Goal: Information Seeking & Learning: Learn about a topic

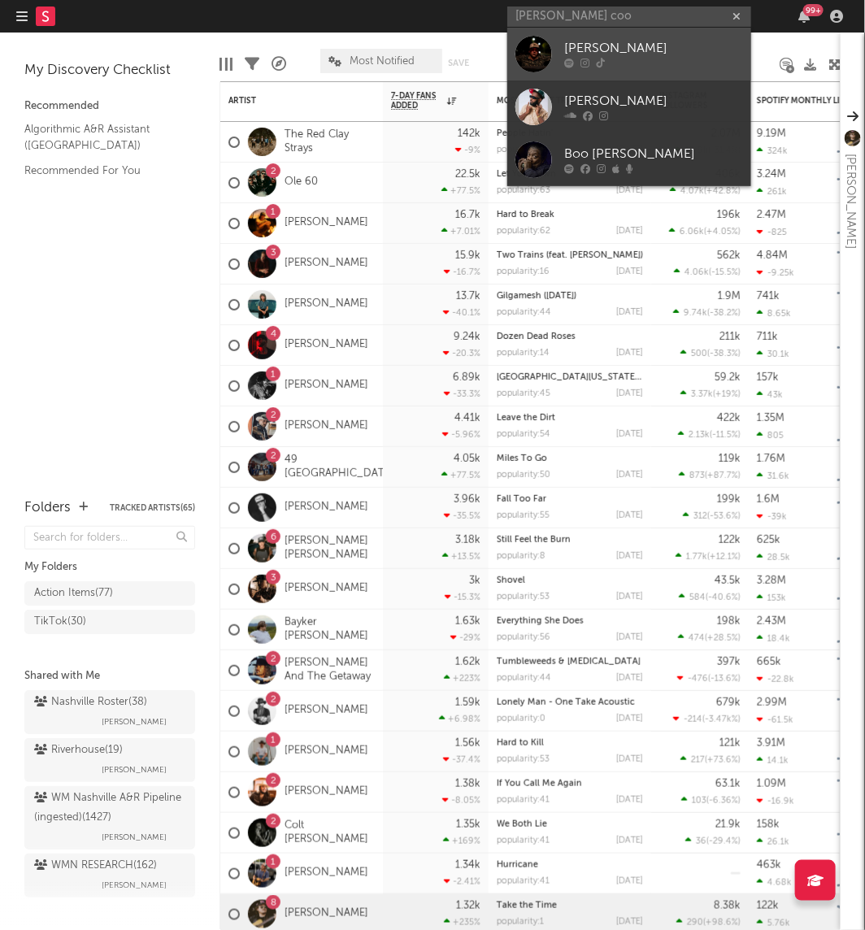
type input "[PERSON_NAME] coo"
click at [529, 44] on div at bounding box center [533, 54] width 37 height 37
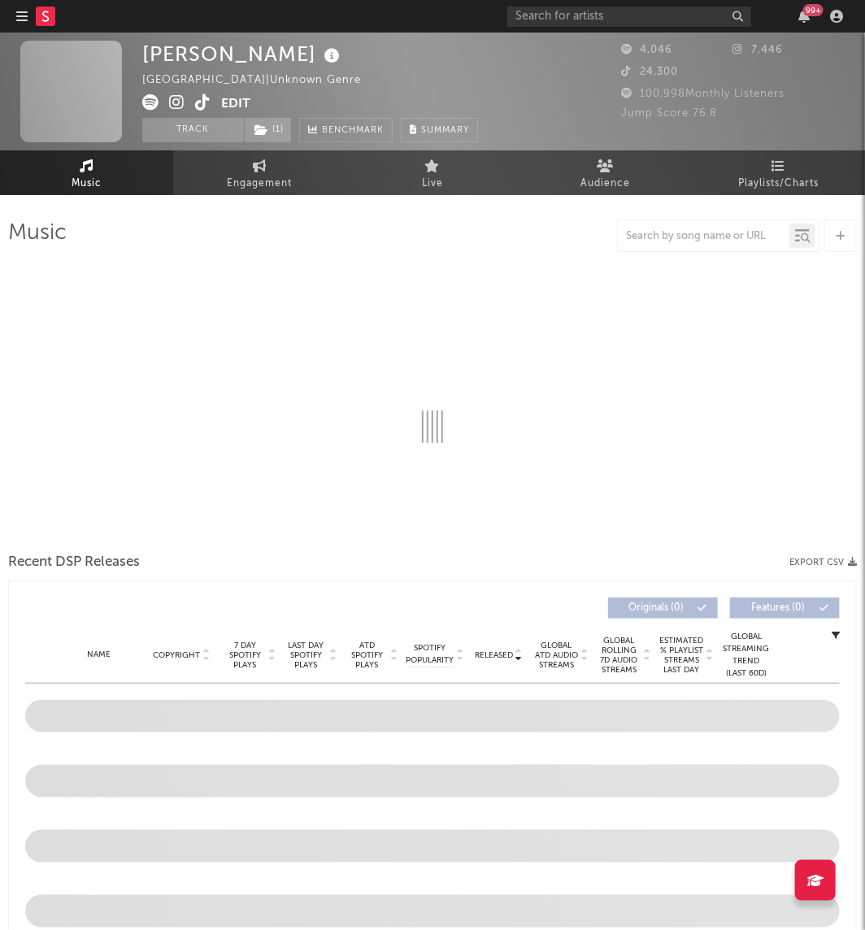
select select "1w"
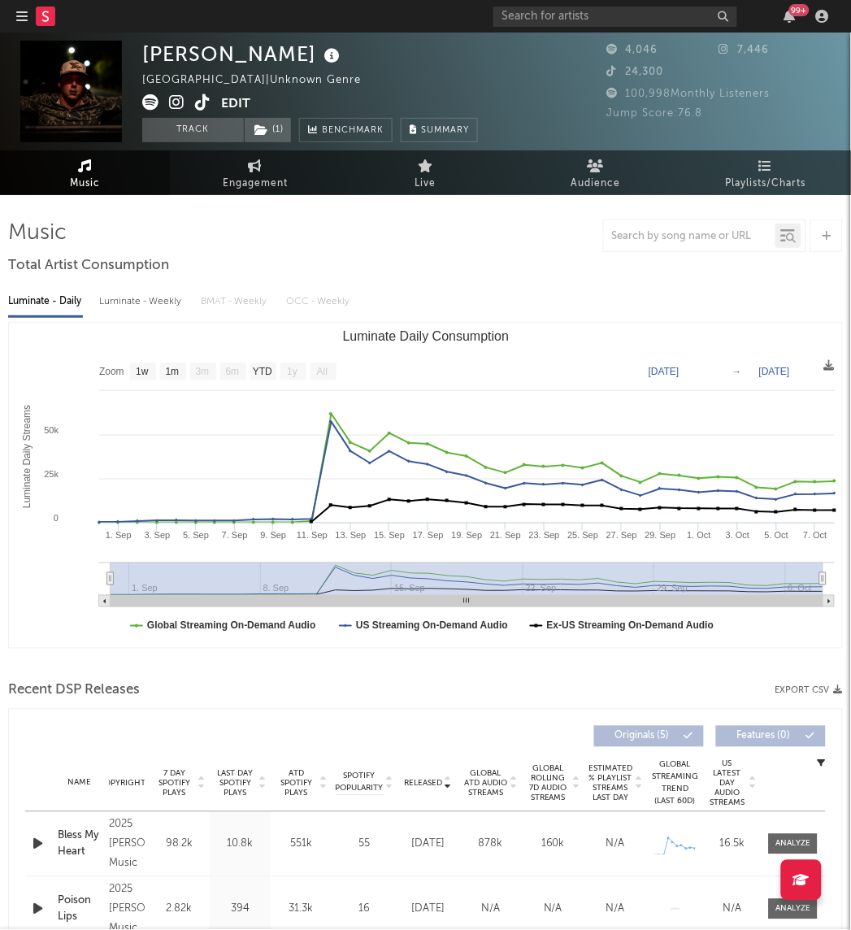
click at [650, 2] on div "99 +" at bounding box center [663, 16] width 341 height 33
click at [640, 7] on input "text" at bounding box center [615, 17] width 244 height 20
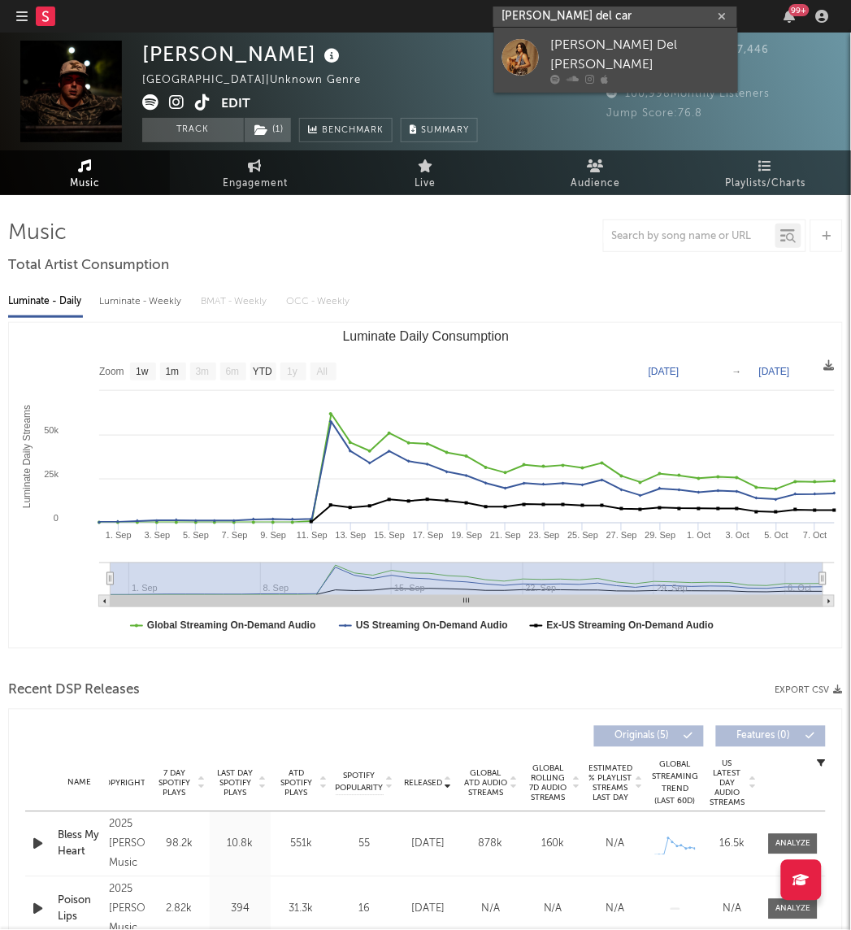
type input "[PERSON_NAME] del car"
click at [543, 43] on link "[PERSON_NAME] Del [PERSON_NAME]" at bounding box center [616, 60] width 244 height 65
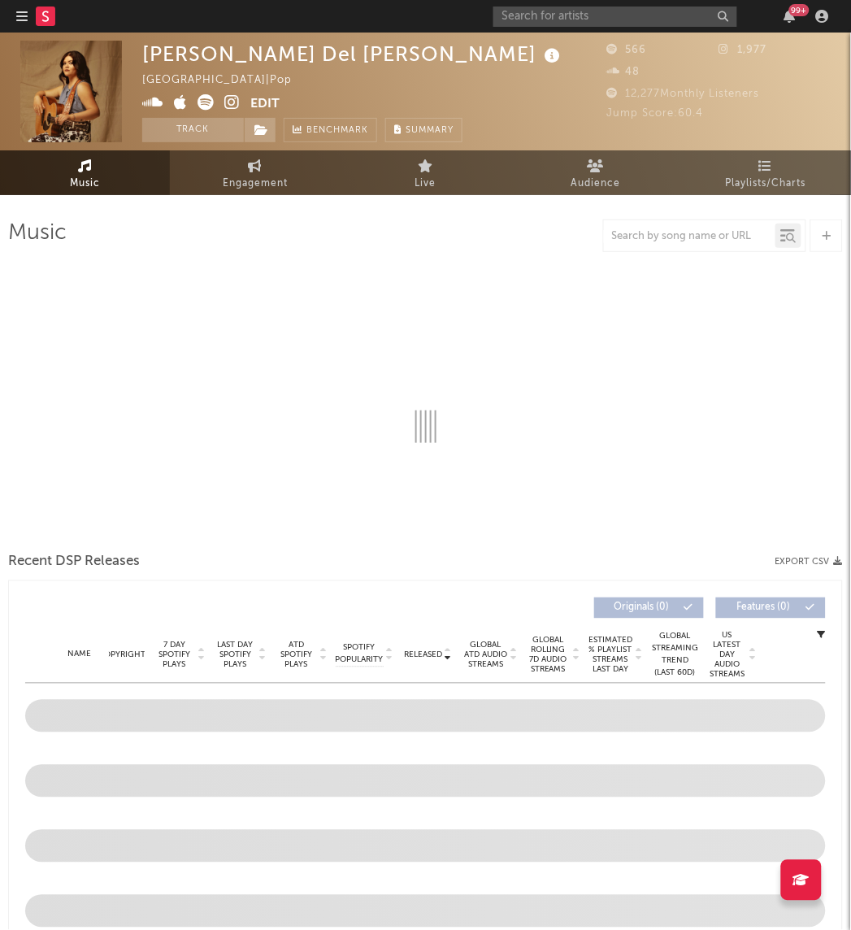
select select "1w"
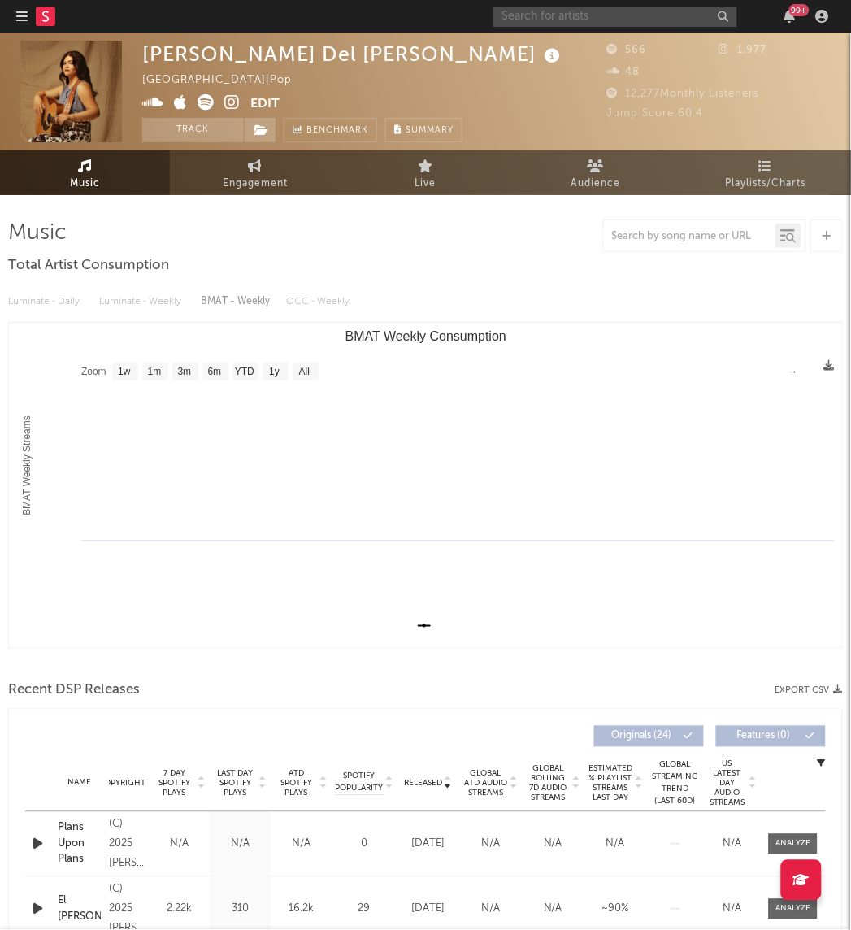
click at [593, 11] on input "text" at bounding box center [615, 17] width 244 height 20
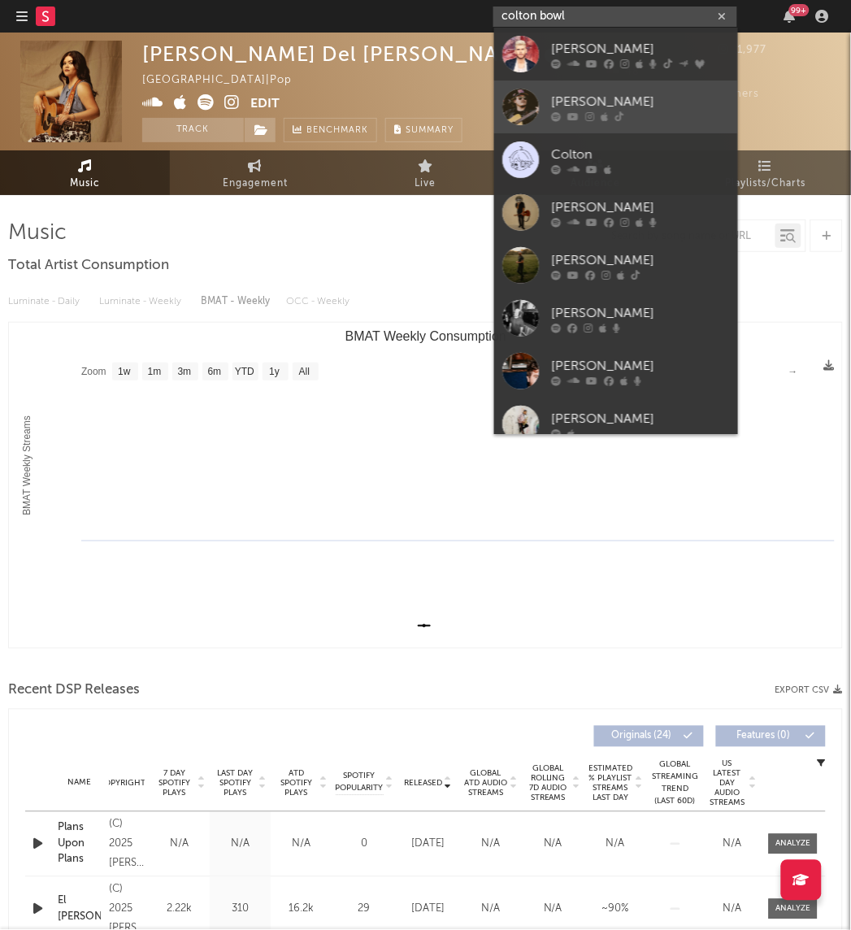
type input "colton bowl"
click at [521, 103] on div at bounding box center [520, 107] width 37 height 37
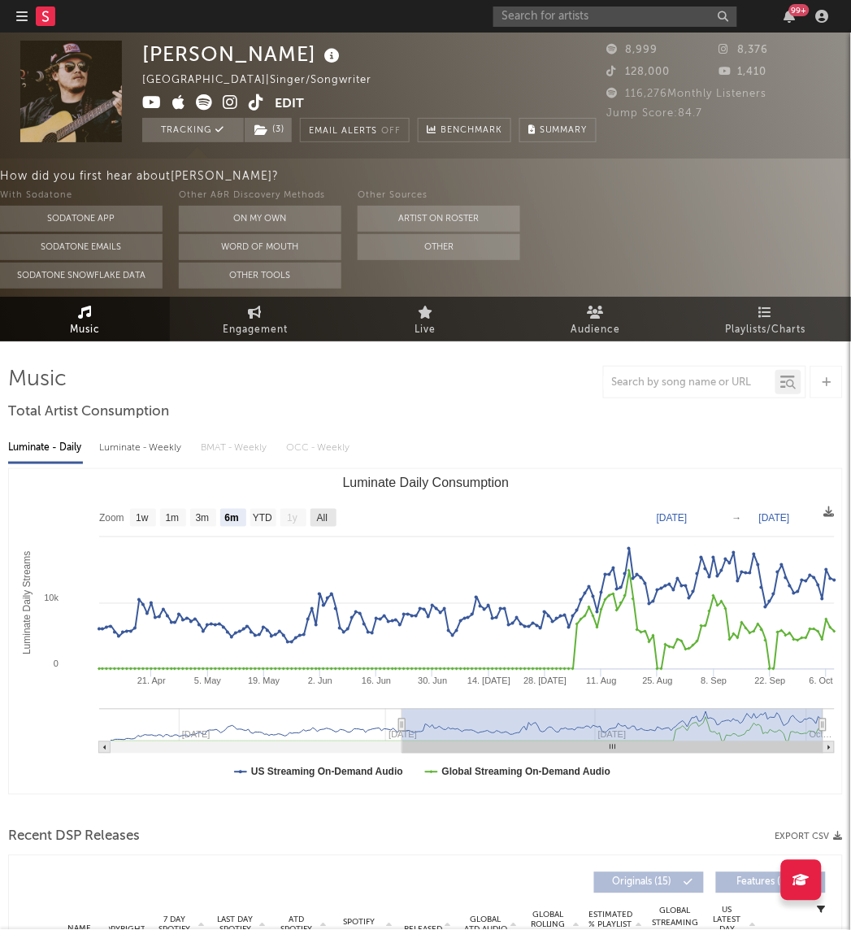
click at [323, 519] on text "All" at bounding box center [322, 518] width 11 height 11
select select "All"
type input "[DATE]"
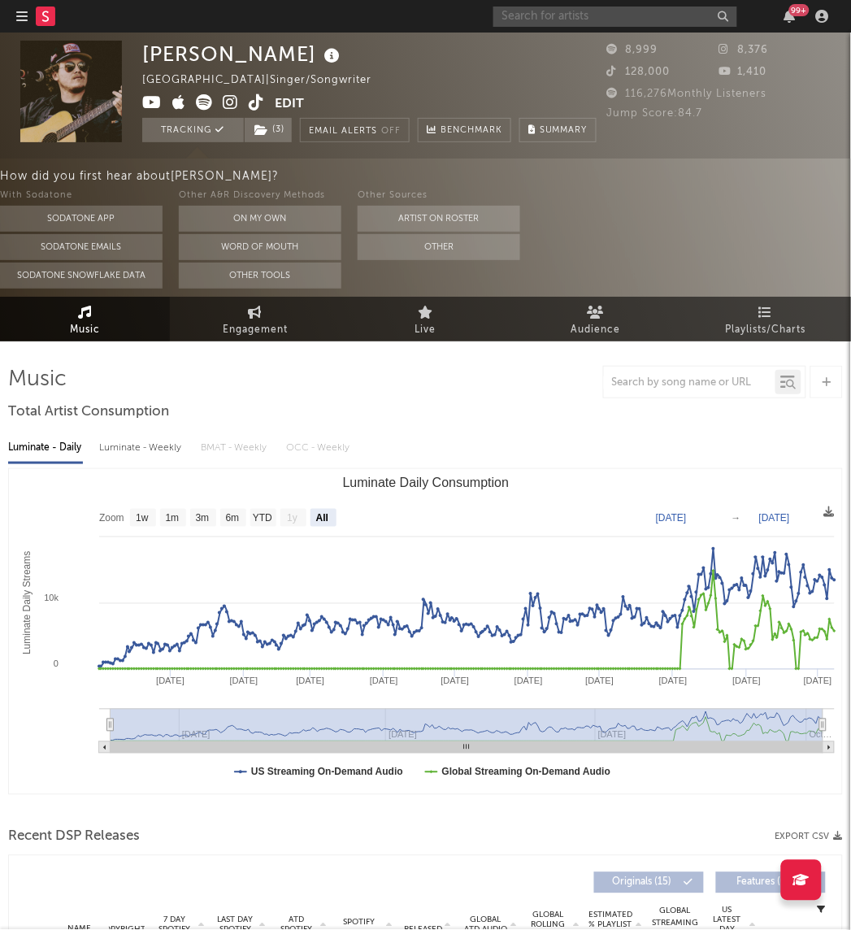
click at [637, 11] on input "text" at bounding box center [615, 17] width 244 height 20
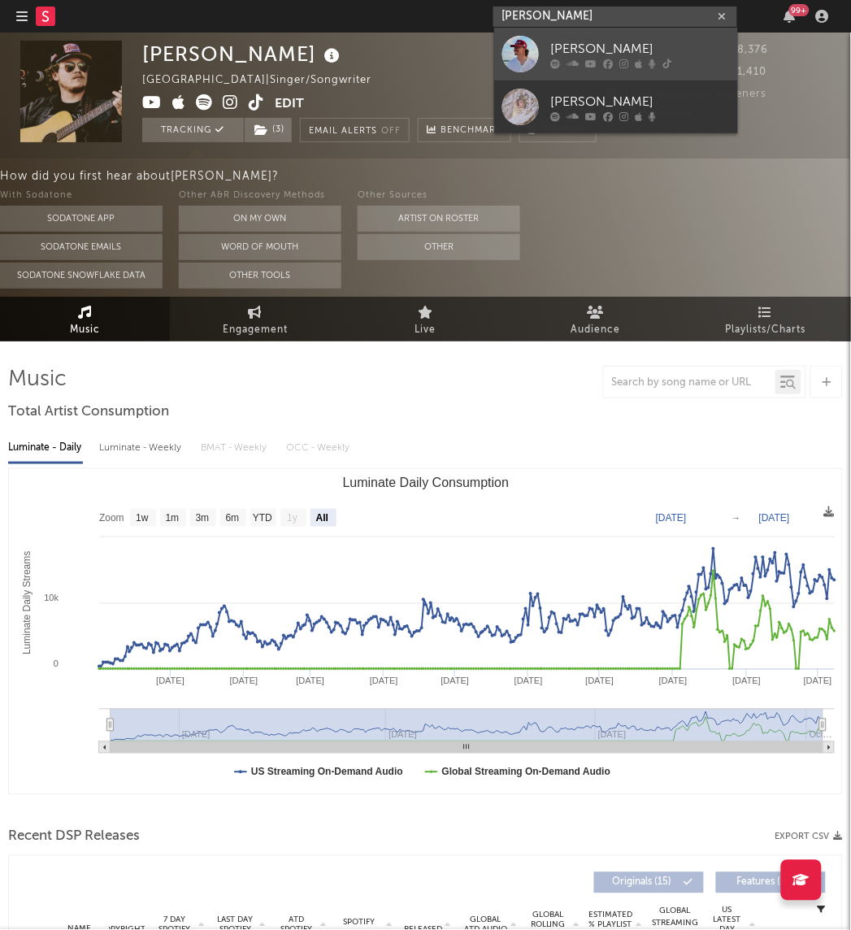
type input "[PERSON_NAME]"
click at [526, 44] on div at bounding box center [520, 54] width 37 height 37
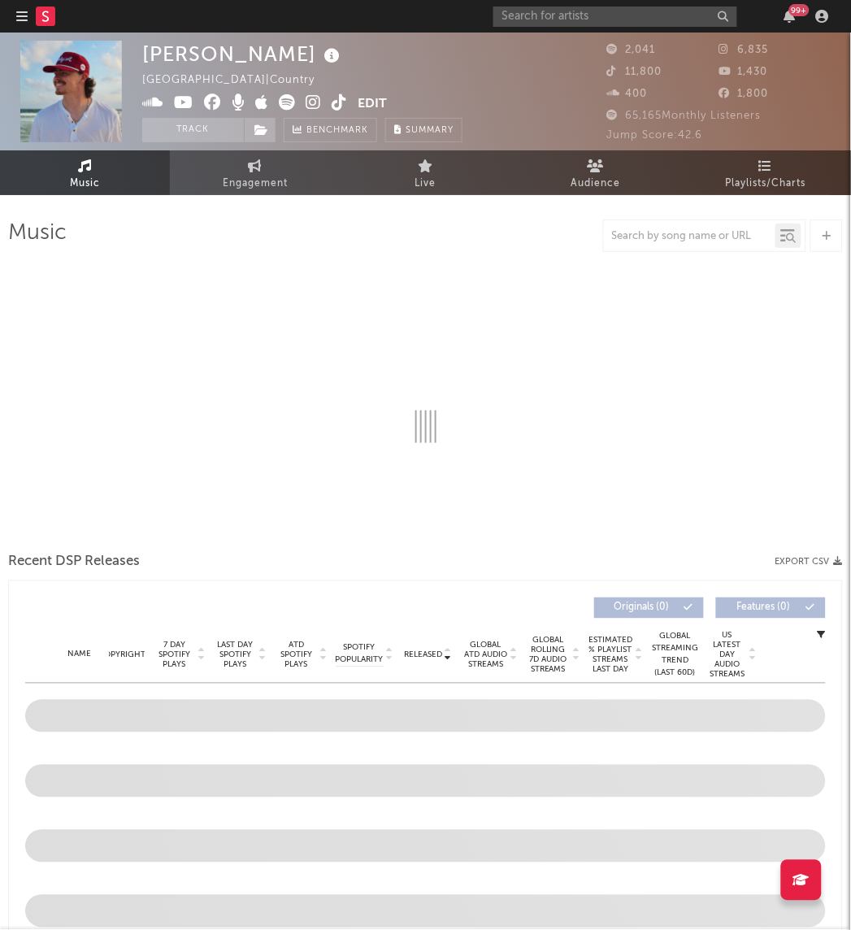
select select "6m"
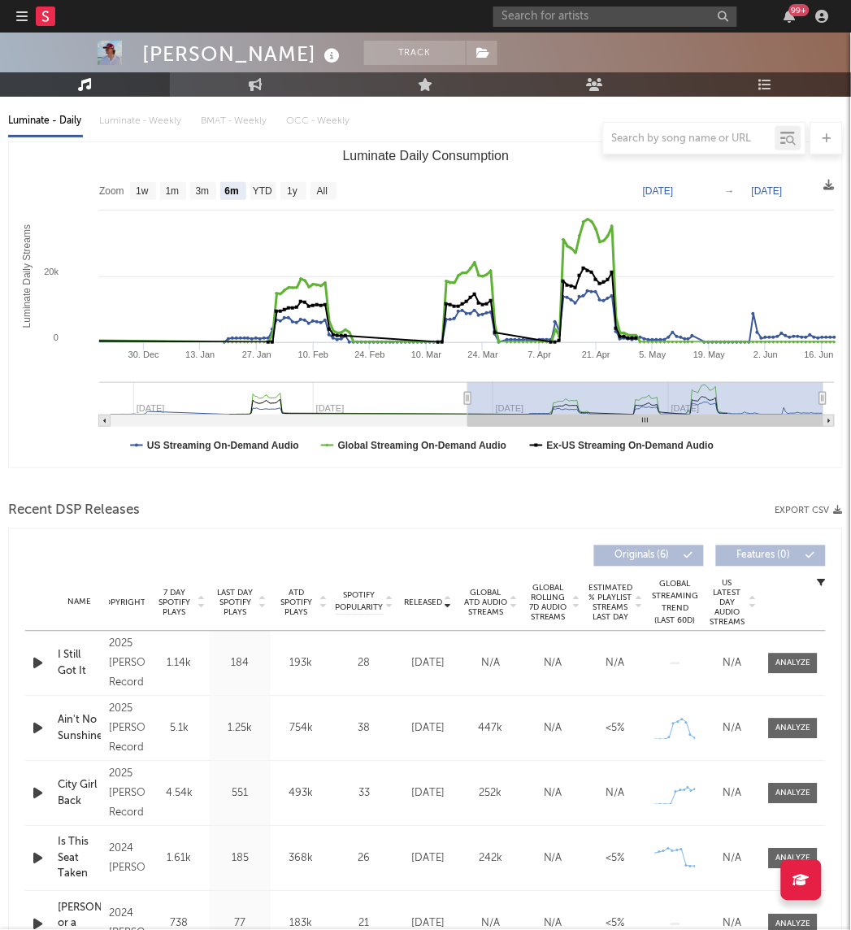
scroll to position [181, 0]
click at [181, 591] on span "7 Day Spotify Plays" at bounding box center [174, 602] width 43 height 29
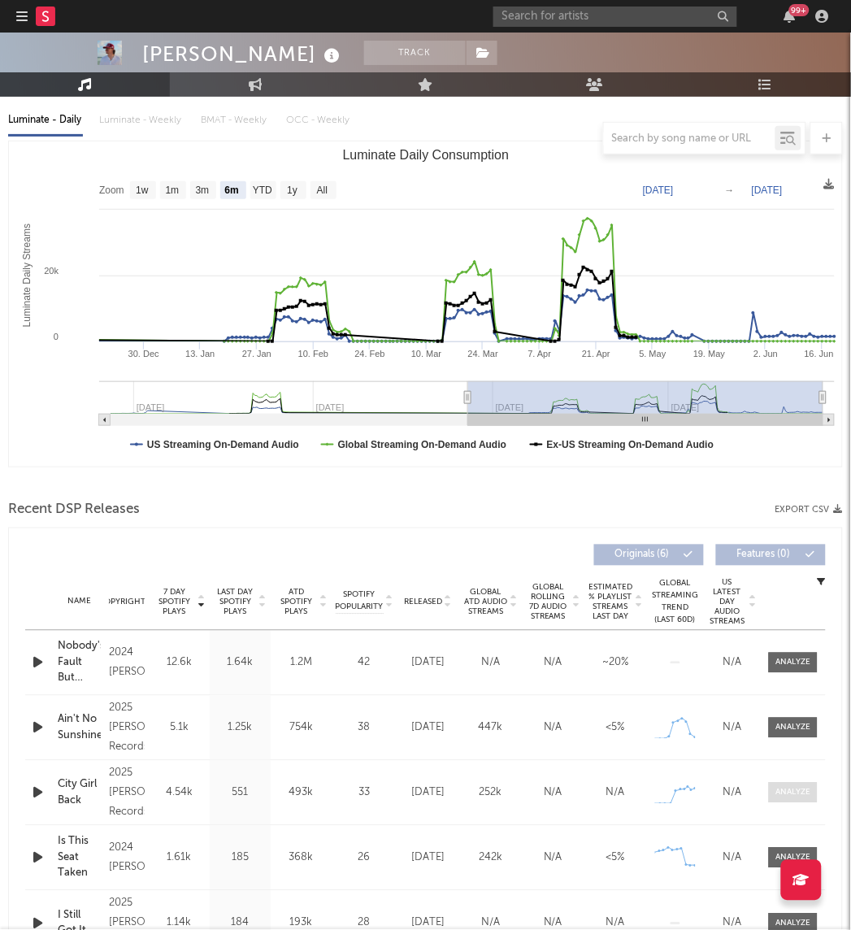
click at [801, 802] on span at bounding box center [793, 793] width 49 height 20
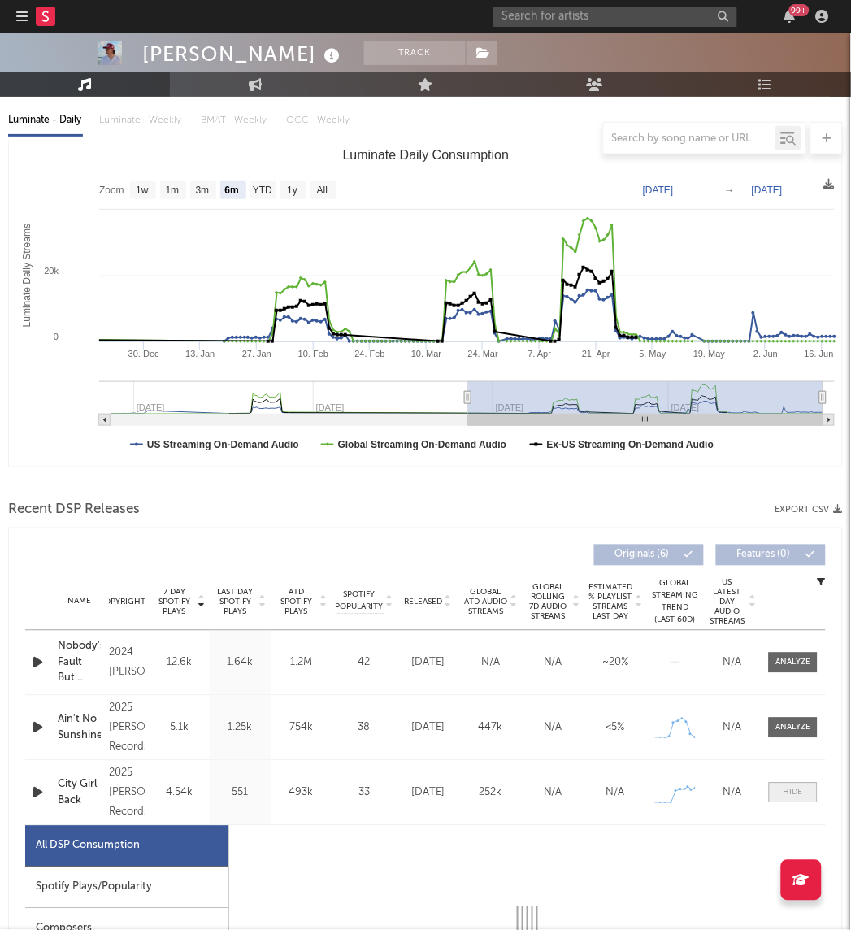
select select "6m"
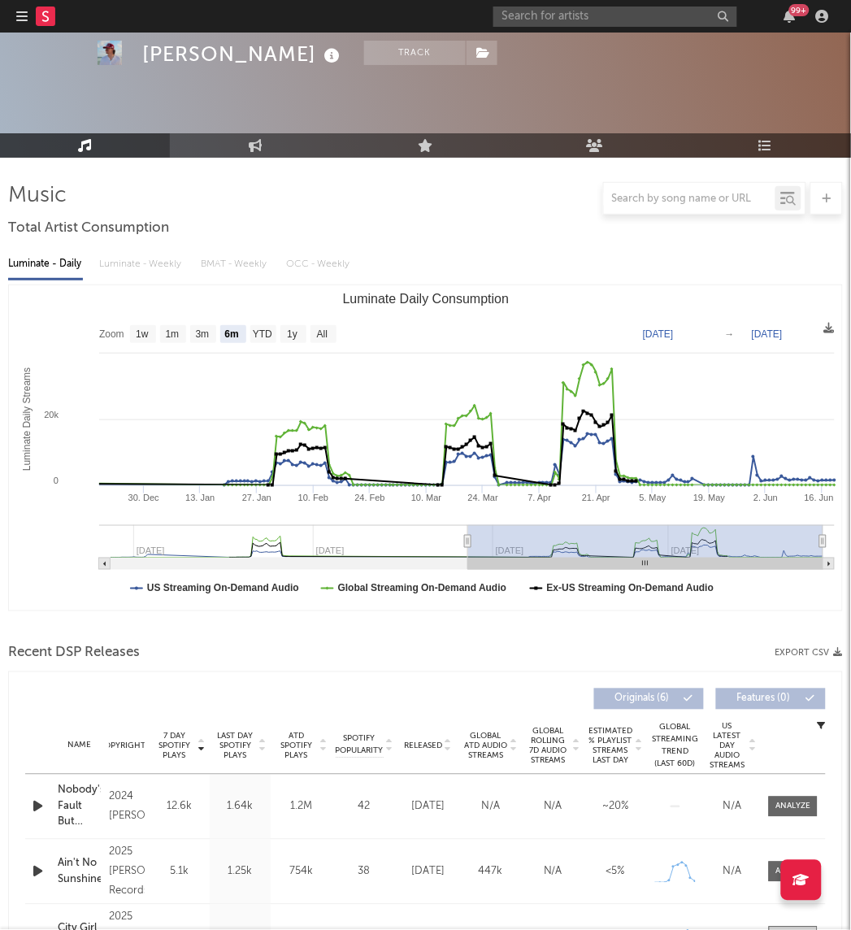
scroll to position [0, 0]
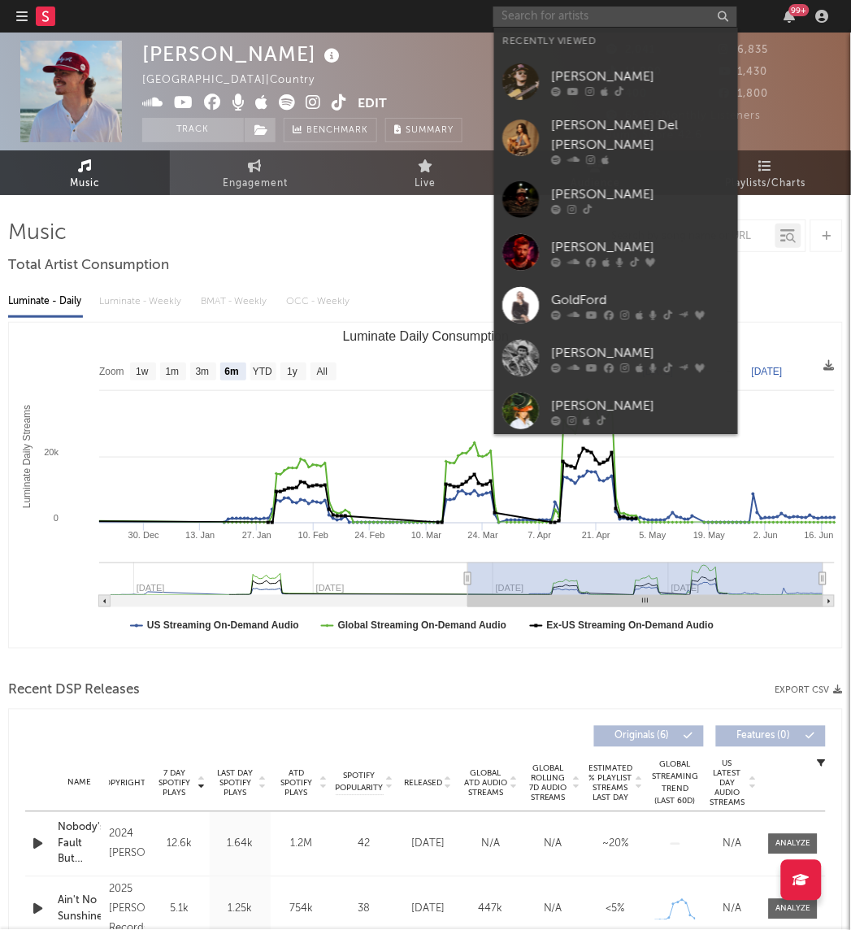
click at [606, 14] on input "text" at bounding box center [615, 17] width 244 height 20
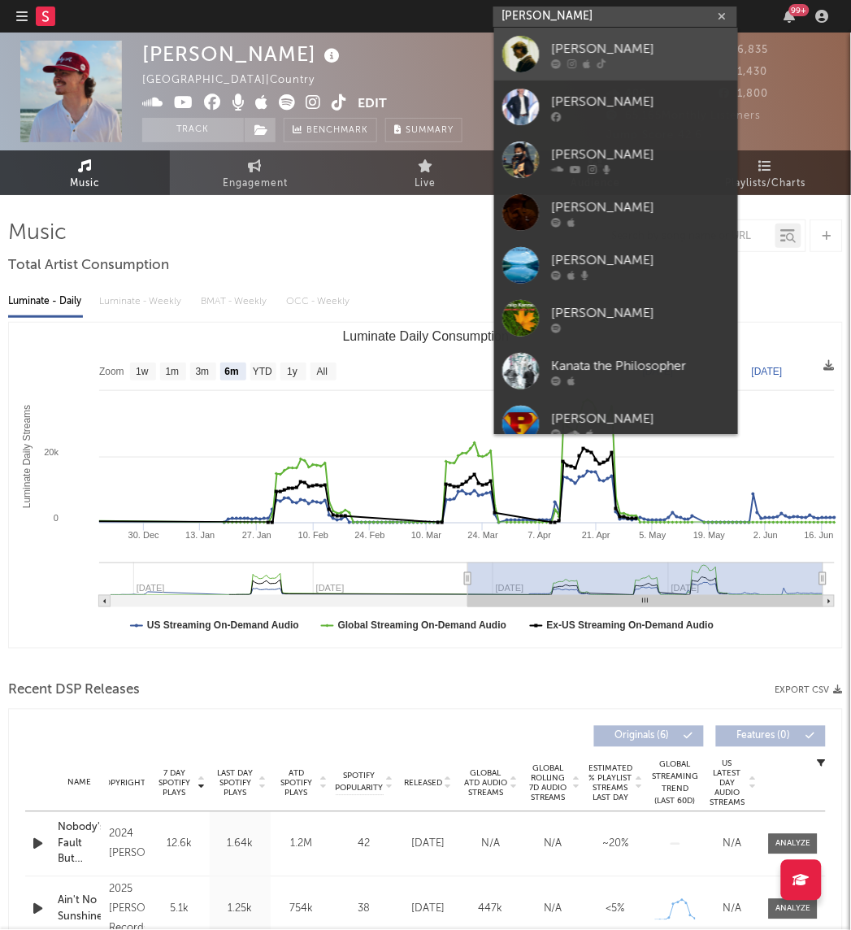
type input "[PERSON_NAME]"
click at [533, 63] on div at bounding box center [520, 54] width 37 height 37
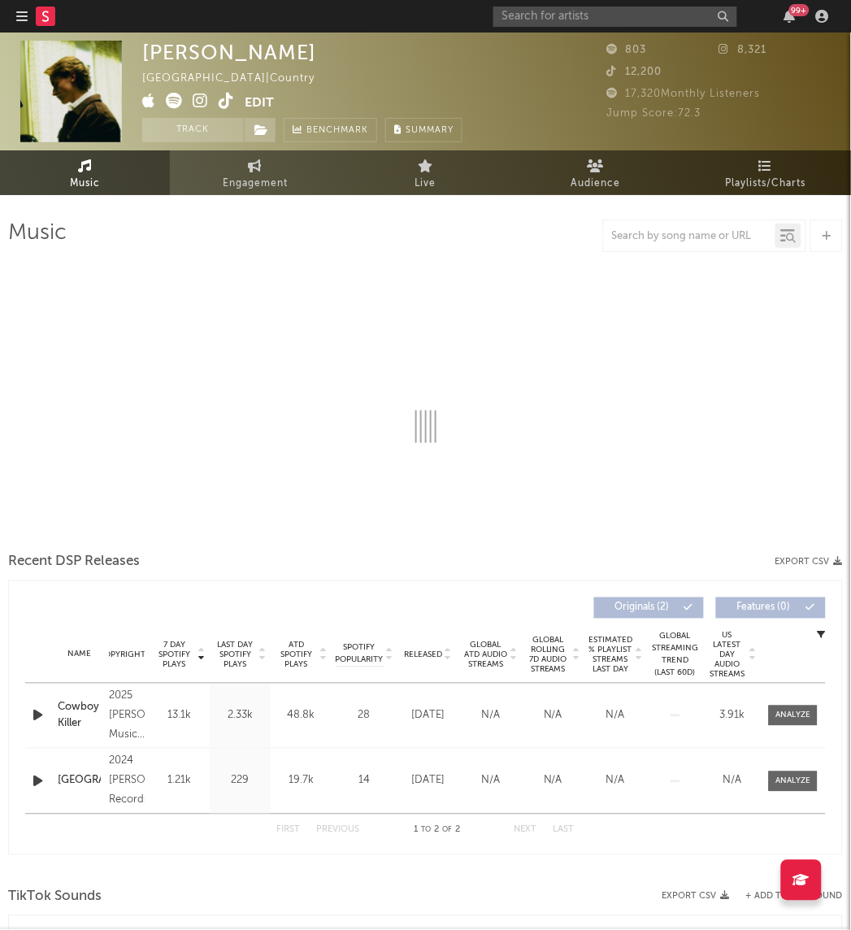
select select "1w"
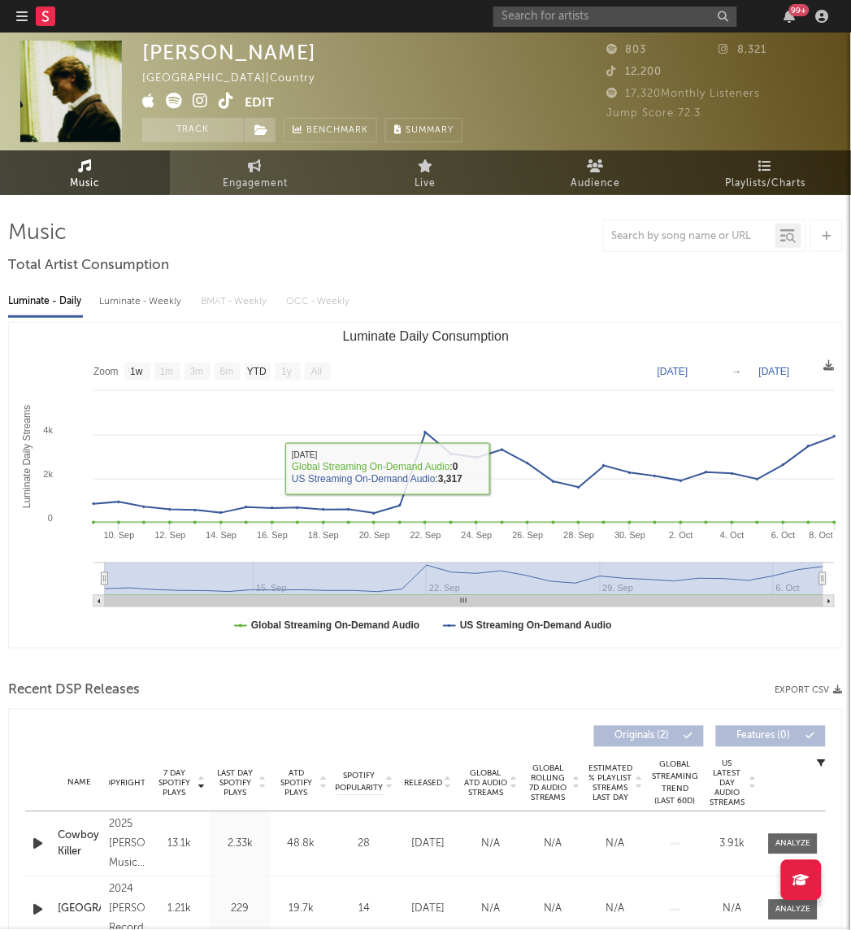
scroll to position [197, 0]
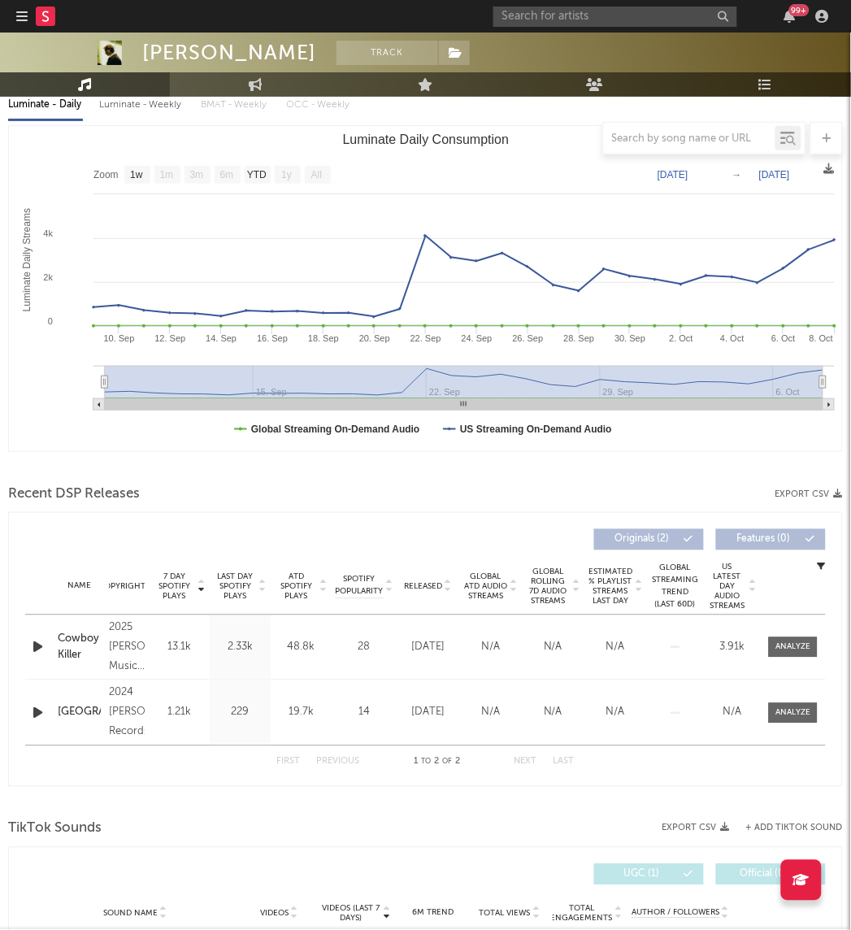
click at [179, 580] on span "7 Day Spotify Plays" at bounding box center [174, 586] width 43 height 29
click at [797, 641] on div at bounding box center [793, 647] width 35 height 12
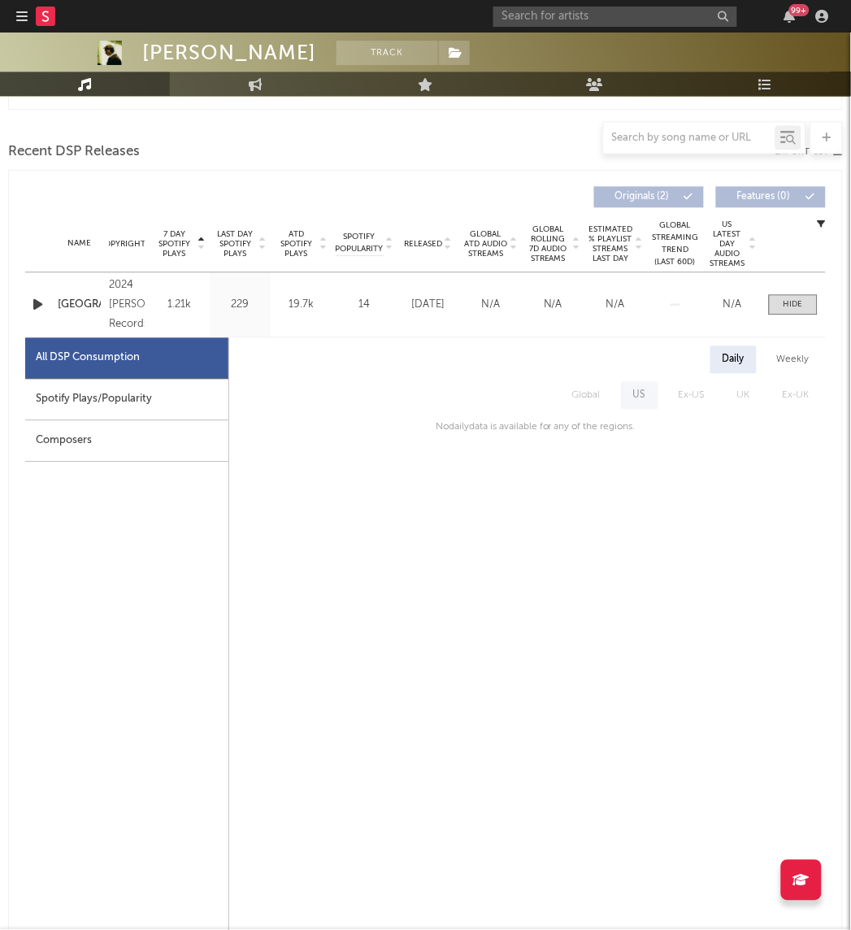
scroll to position [0, 0]
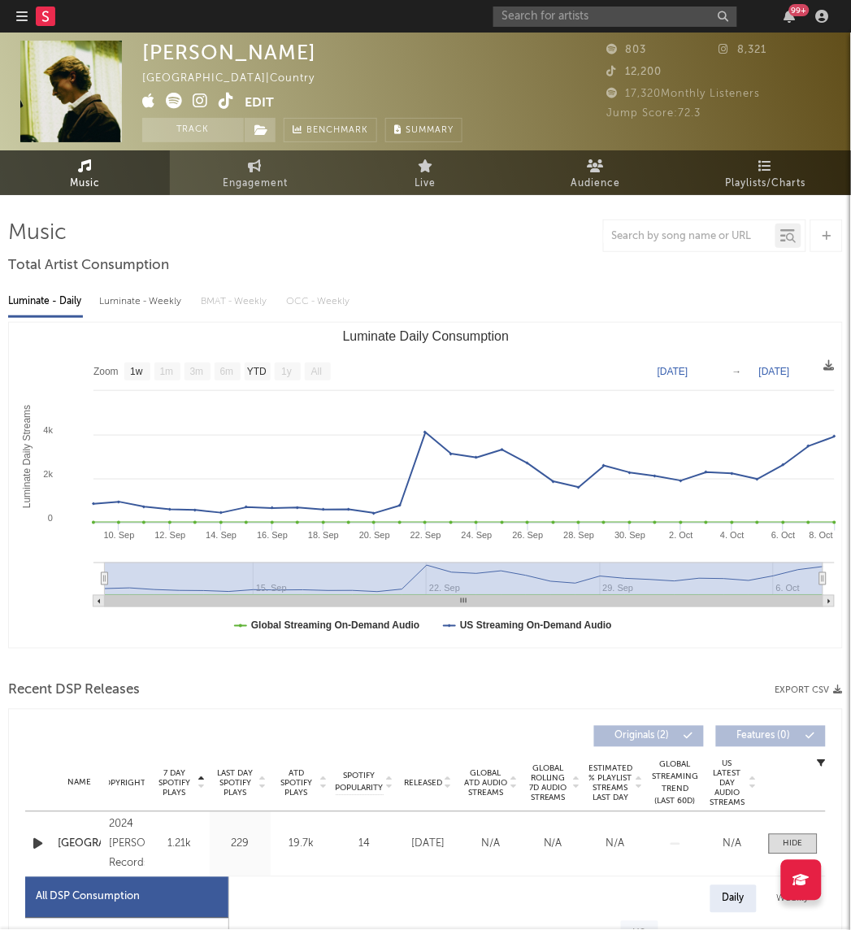
click at [172, 787] on span "7 Day Spotify Plays" at bounding box center [174, 783] width 43 height 29
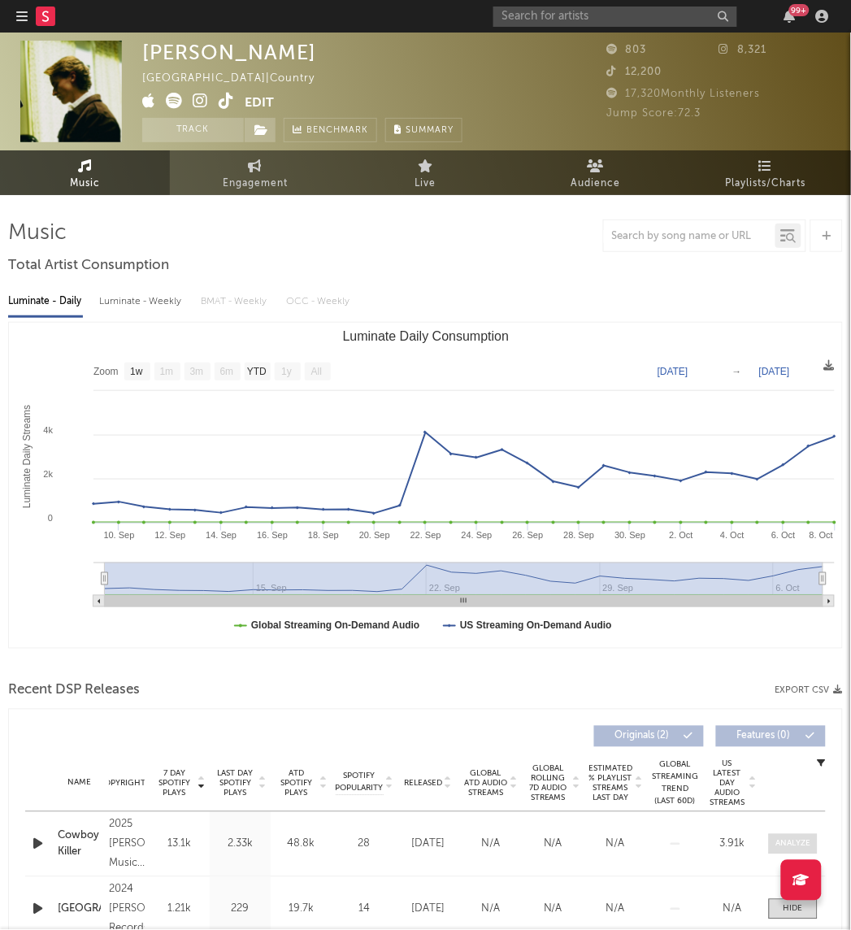
click at [783, 837] on span at bounding box center [793, 844] width 49 height 20
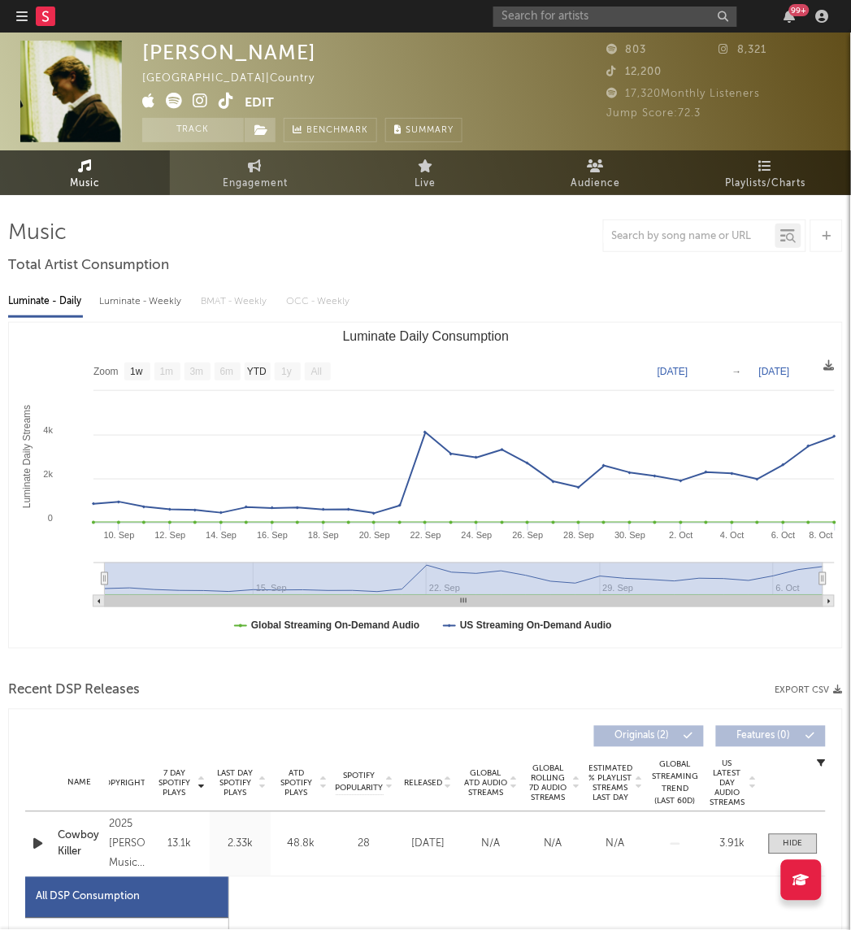
select select "1w"
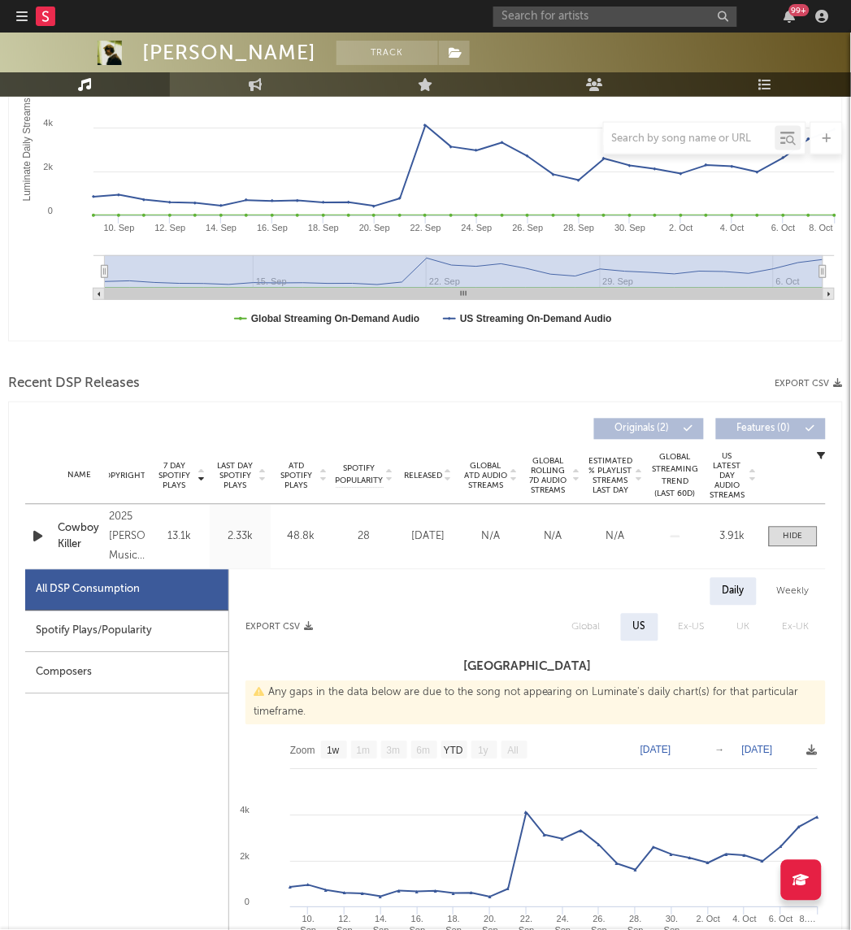
scroll to position [311, 0]
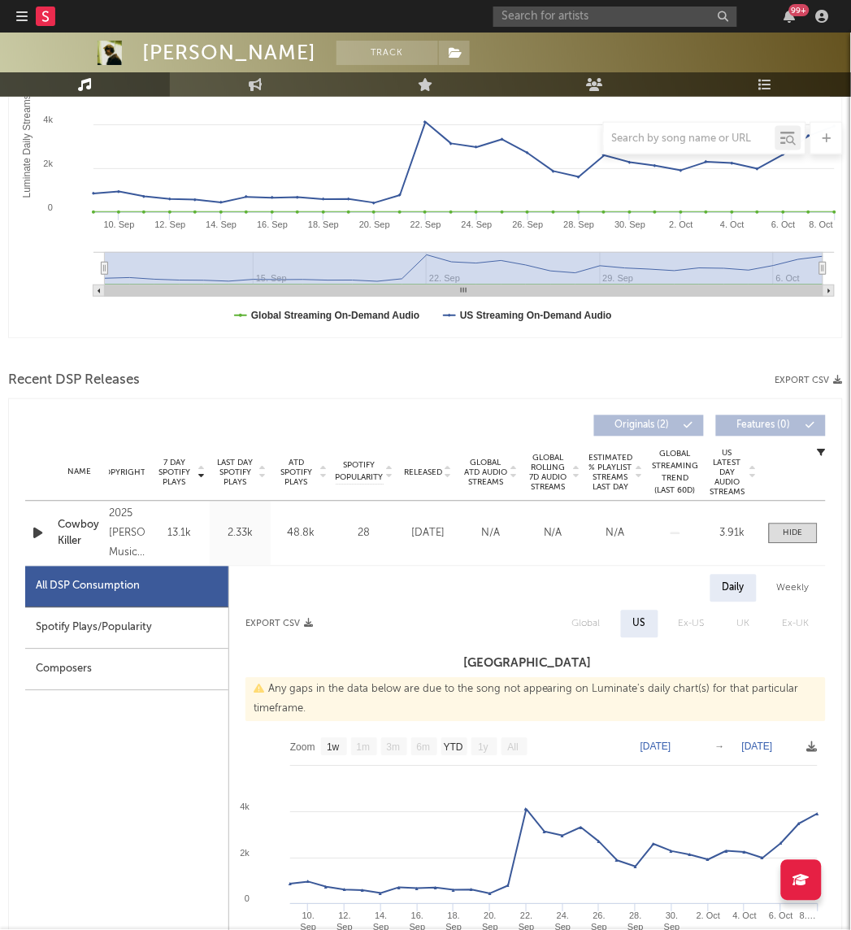
click at [29, 531] on icon "button" at bounding box center [37, 534] width 17 height 20
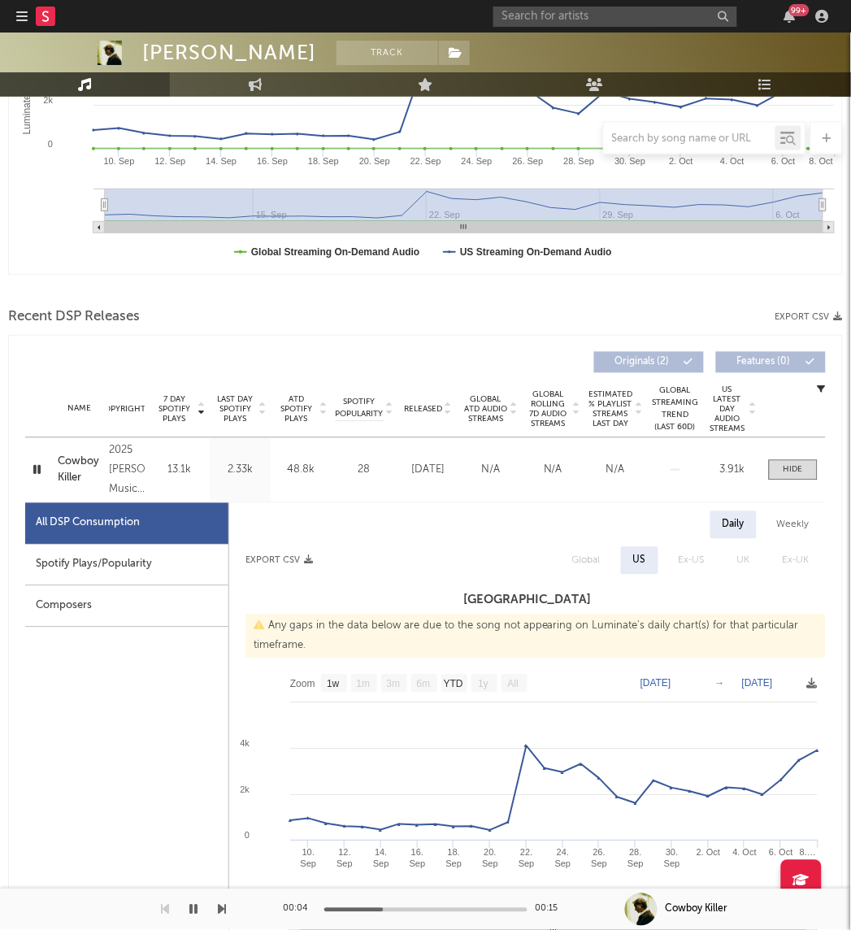
scroll to position [375, 0]
click at [589, 24] on input "text" at bounding box center [615, 17] width 244 height 20
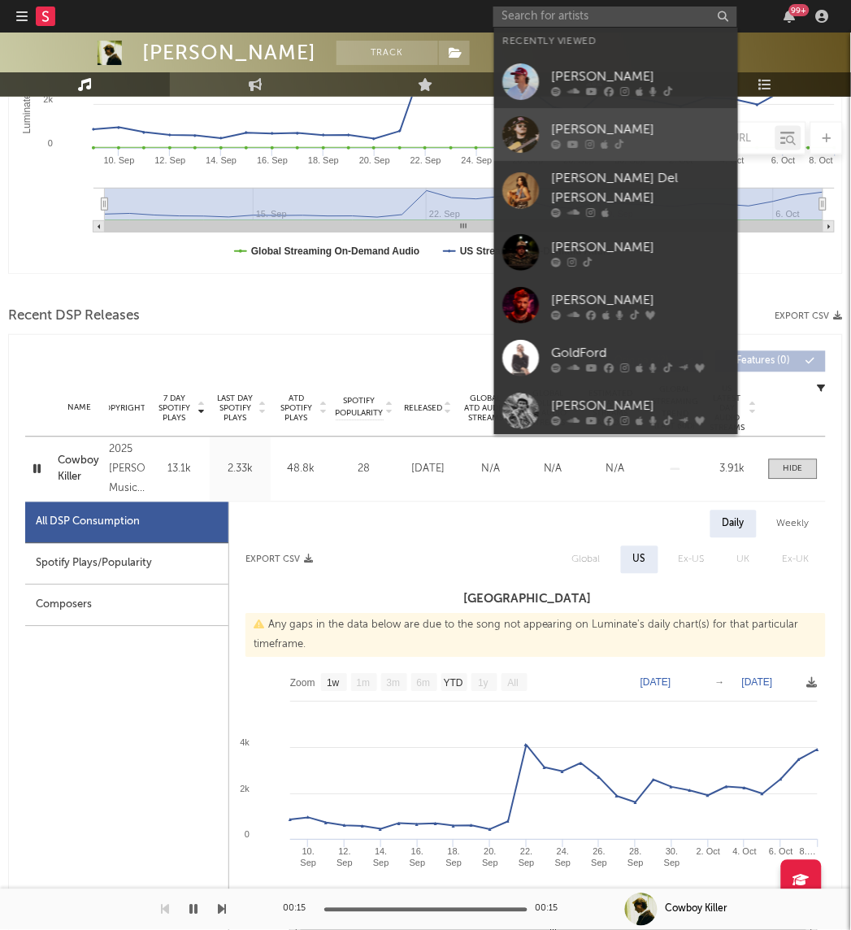
click at [532, 143] on div at bounding box center [520, 134] width 37 height 37
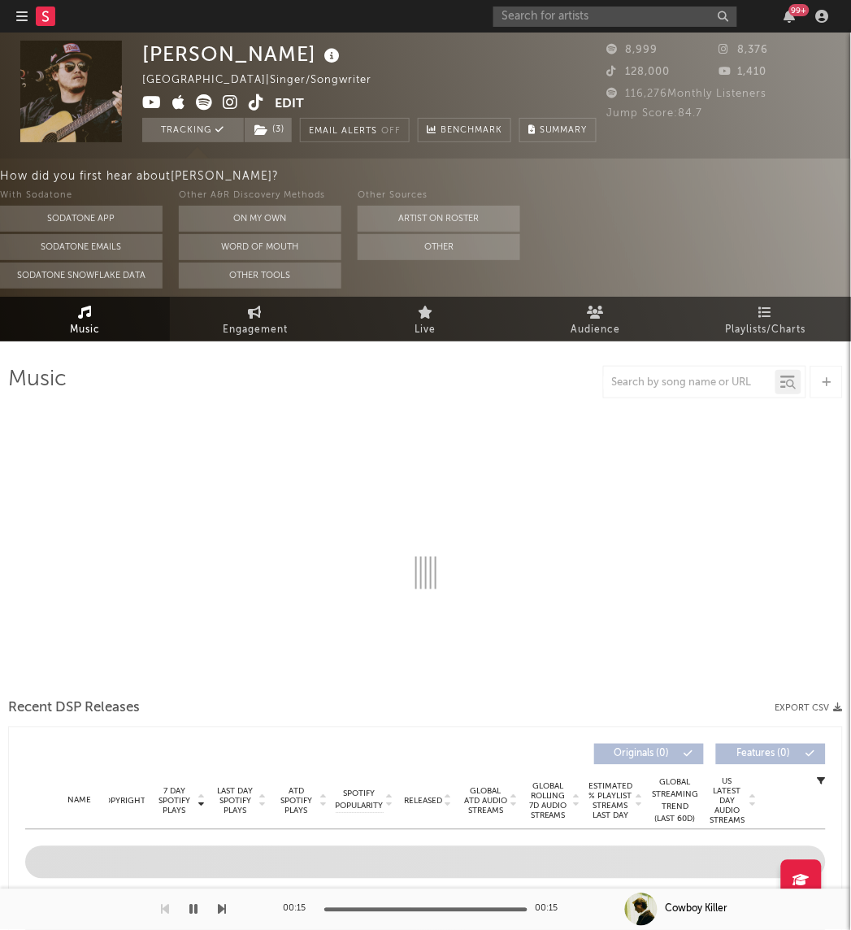
select select "6m"
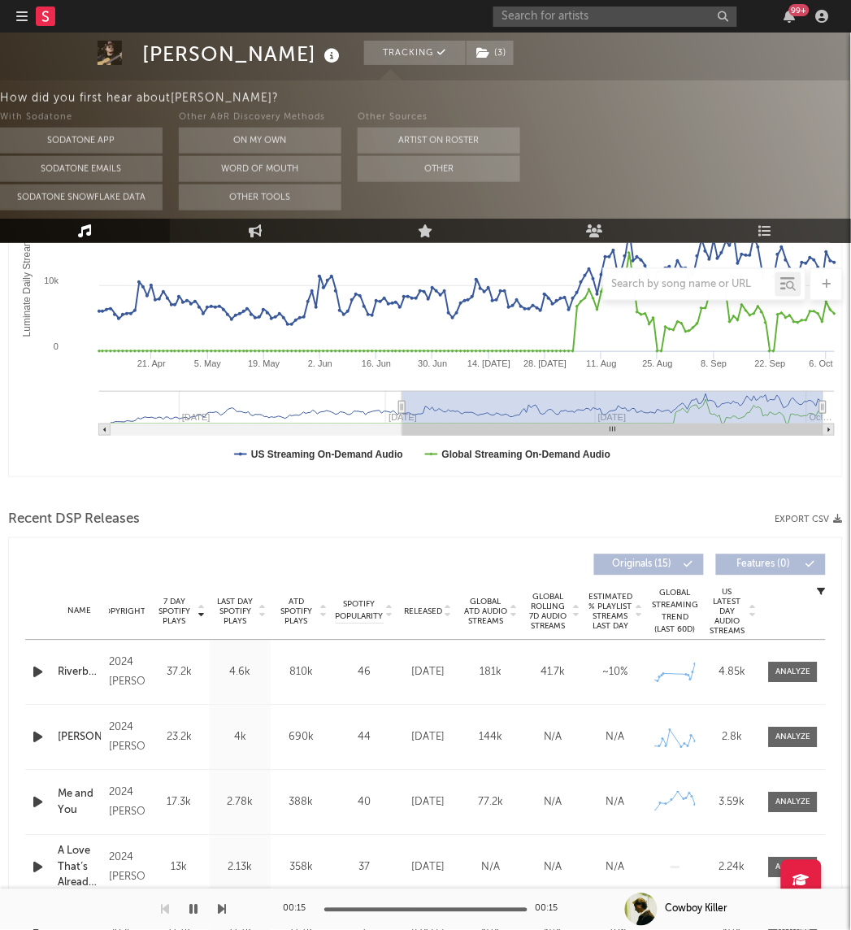
scroll to position [319, 0]
click at [189, 607] on span "7 Day Spotify Plays" at bounding box center [174, 611] width 43 height 29
click at [181, 620] on span "7 Day Spotify Plays" at bounding box center [174, 611] width 43 height 29
click at [180, 619] on span "7 Day Spotify Plays" at bounding box center [174, 611] width 43 height 29
click at [556, 606] on span "Global Rolling 7D Audio Streams" at bounding box center [548, 611] width 45 height 39
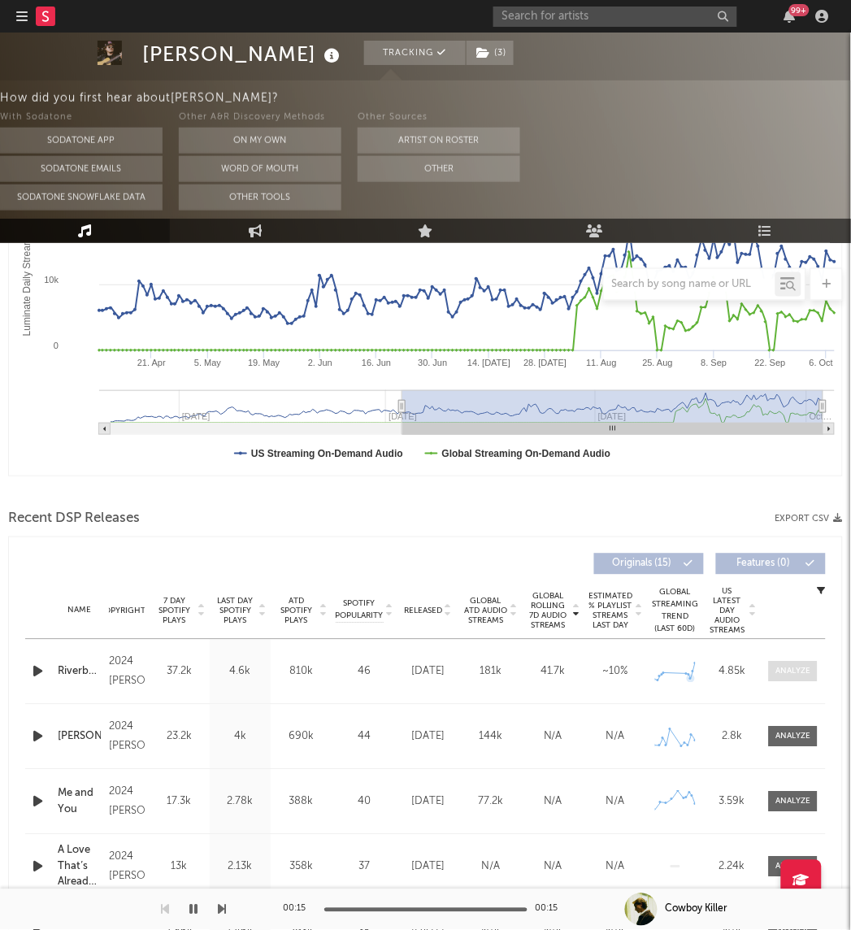
click at [802, 671] on div at bounding box center [793, 672] width 35 height 12
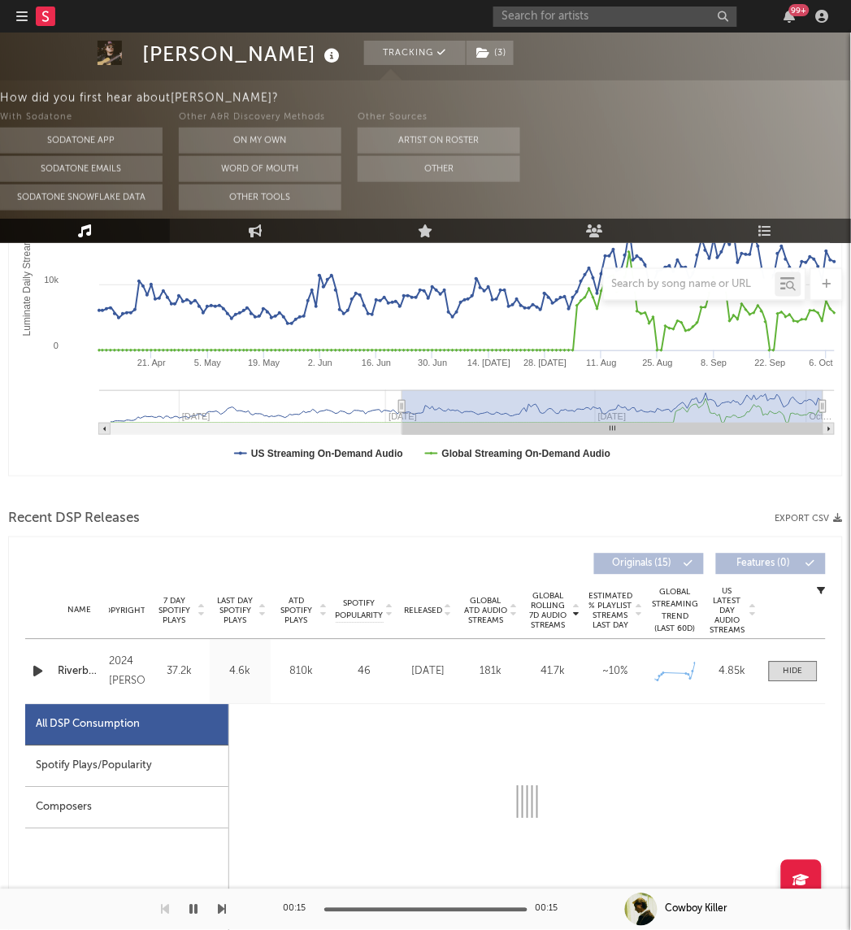
select select "6m"
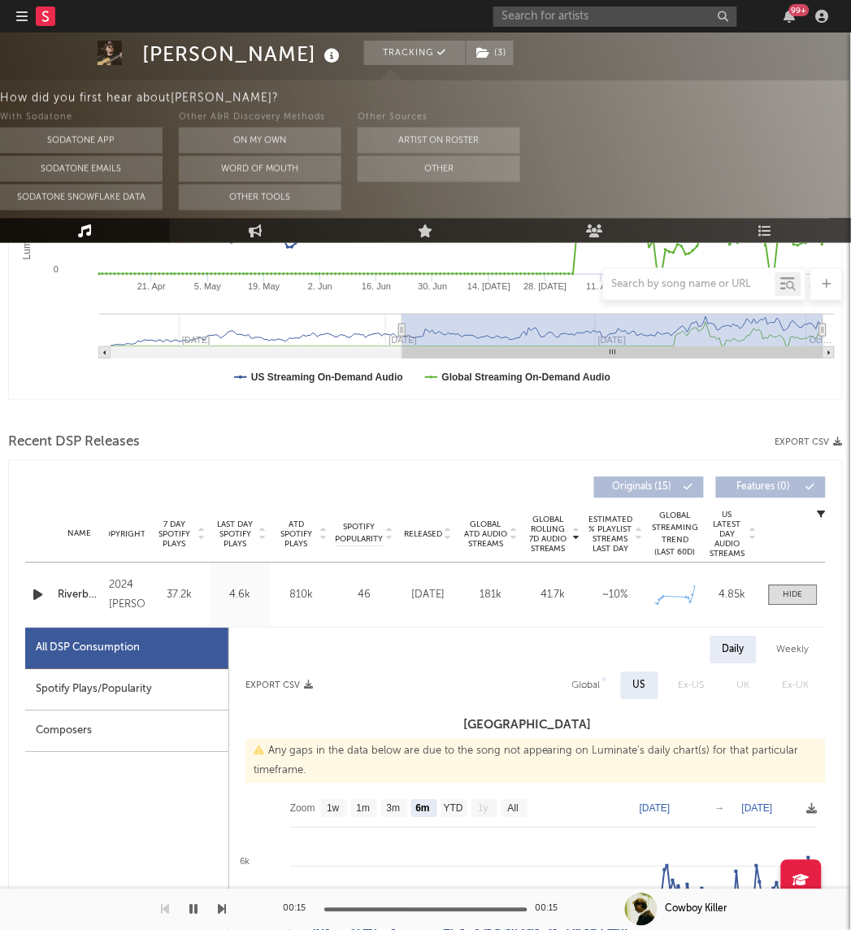
scroll to position [376, 0]
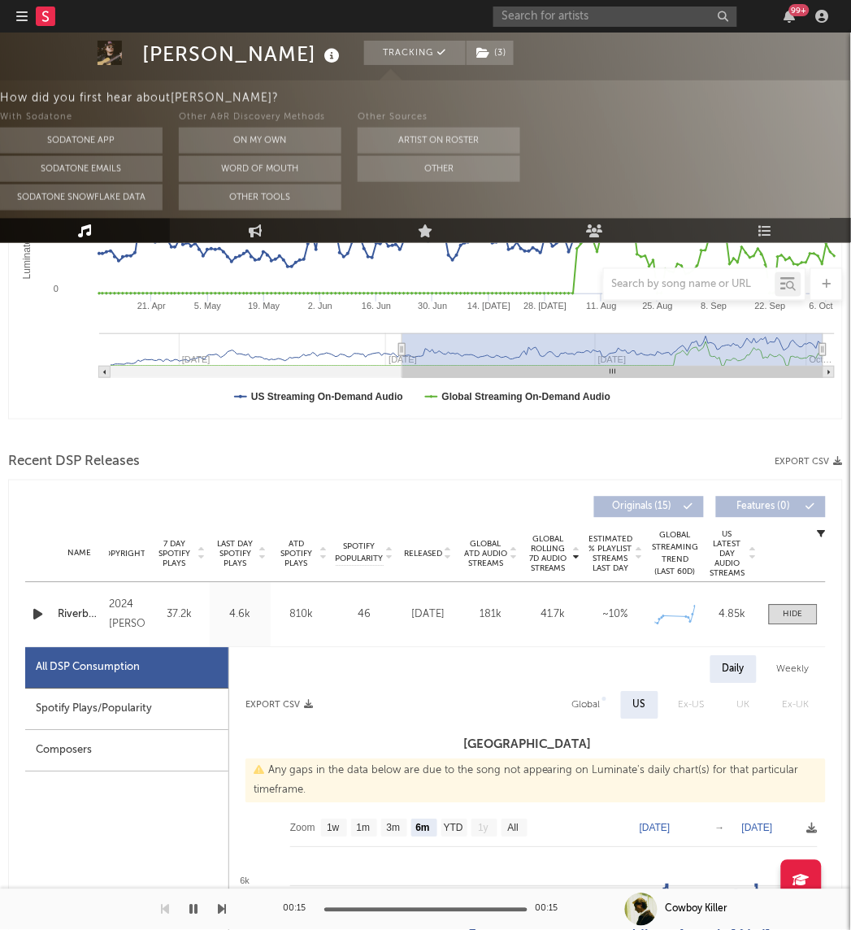
click at [177, 545] on span "7 Day Spotify Plays" at bounding box center [174, 554] width 43 height 29
click at [228, 550] on span "Last Day Spotify Plays" at bounding box center [235, 554] width 43 height 29
select select "6m"
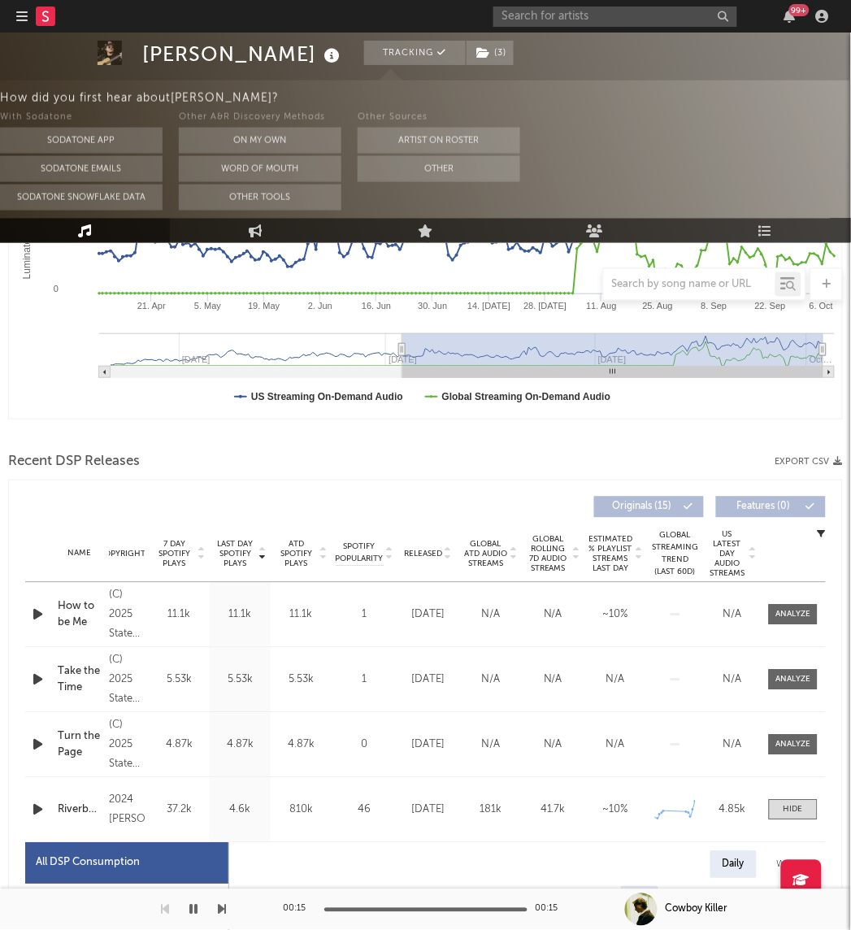
click at [179, 553] on span "7 Day Spotify Plays" at bounding box center [174, 554] width 43 height 29
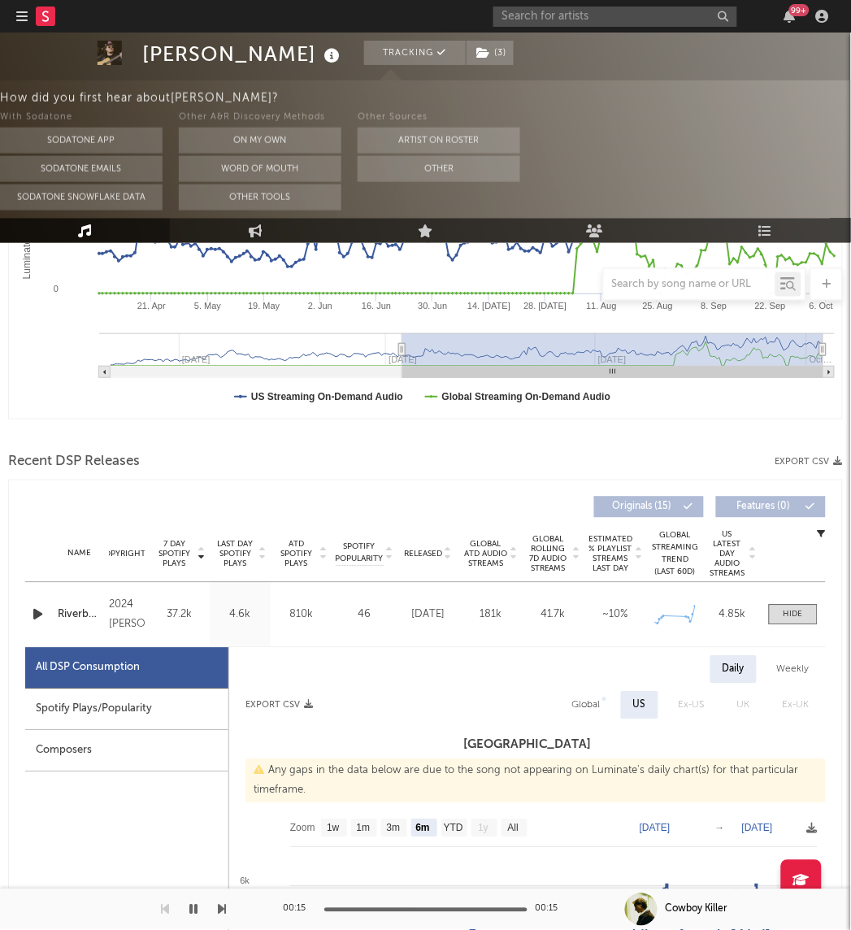
click at [248, 554] on span "Last Day Spotify Plays" at bounding box center [235, 554] width 43 height 29
select select "6m"
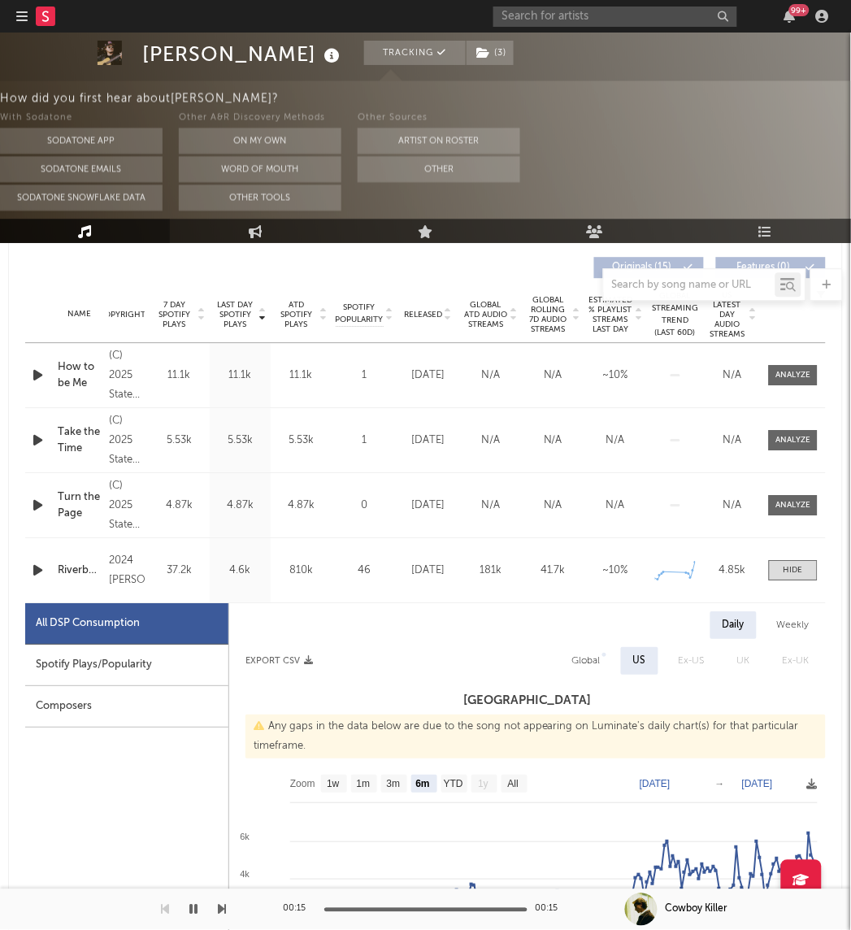
scroll to position [593, 0]
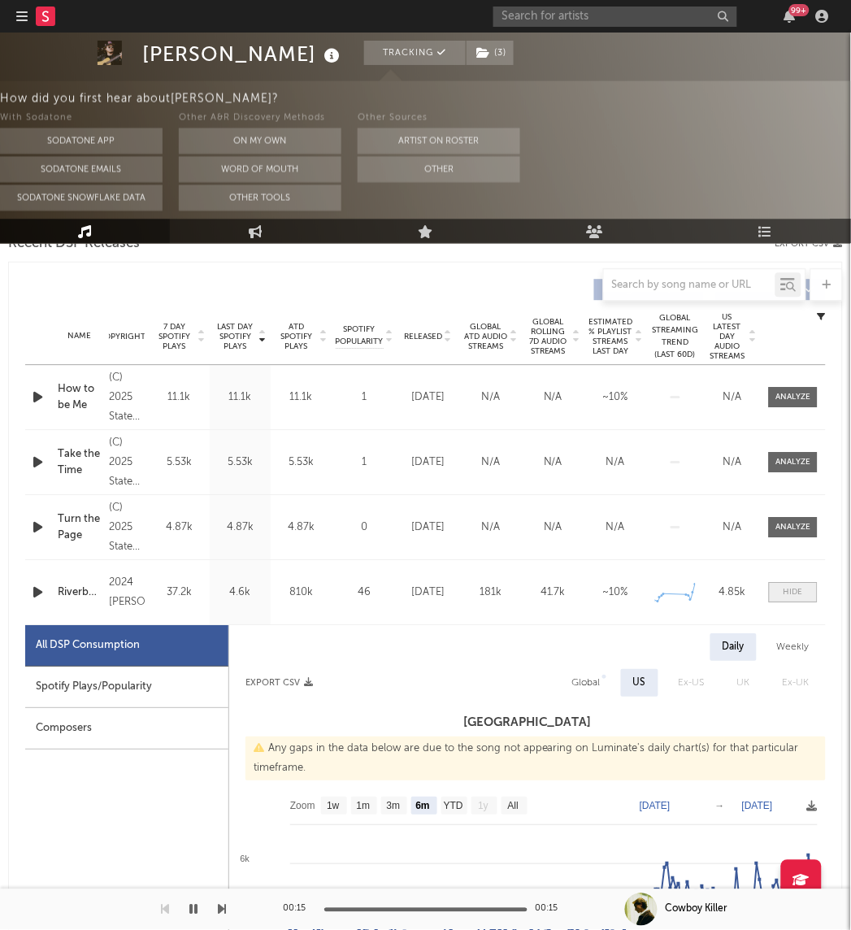
click at [784, 587] on div at bounding box center [794, 592] width 20 height 12
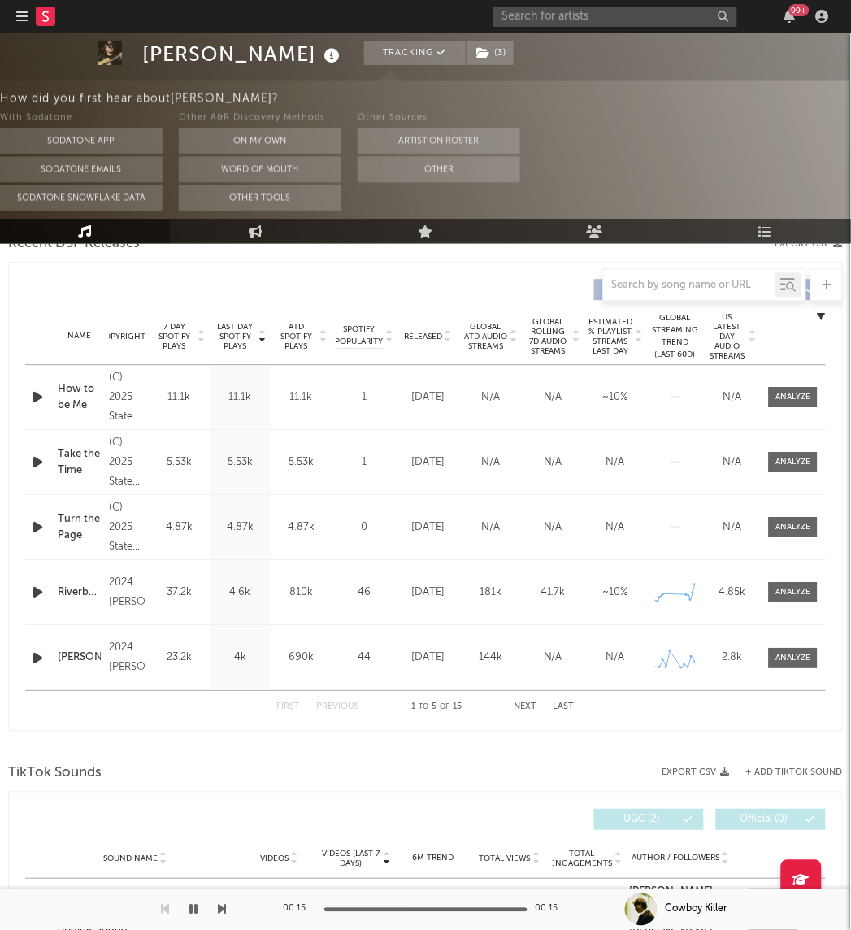
click at [524, 710] on button "Next" at bounding box center [526, 706] width 23 height 9
click at [525, 708] on button "Next" at bounding box center [526, 706] width 23 height 9
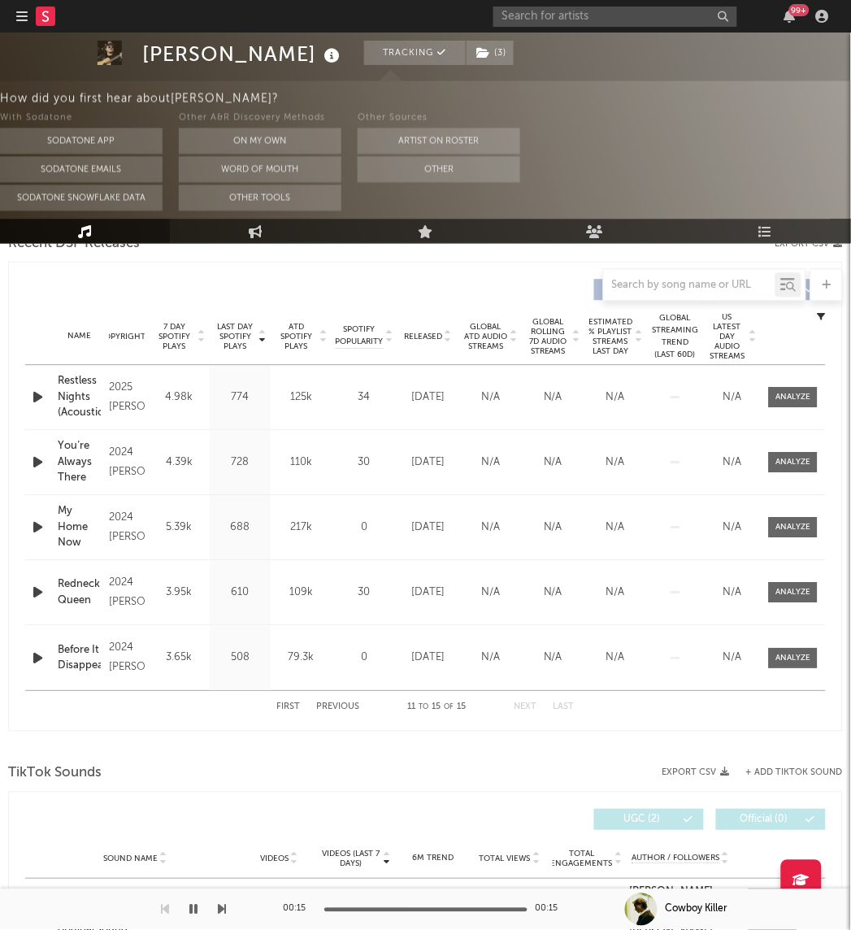
click at [525, 708] on button "Next" at bounding box center [526, 706] width 23 height 9
click at [345, 707] on button "Previous" at bounding box center [338, 706] width 43 height 9
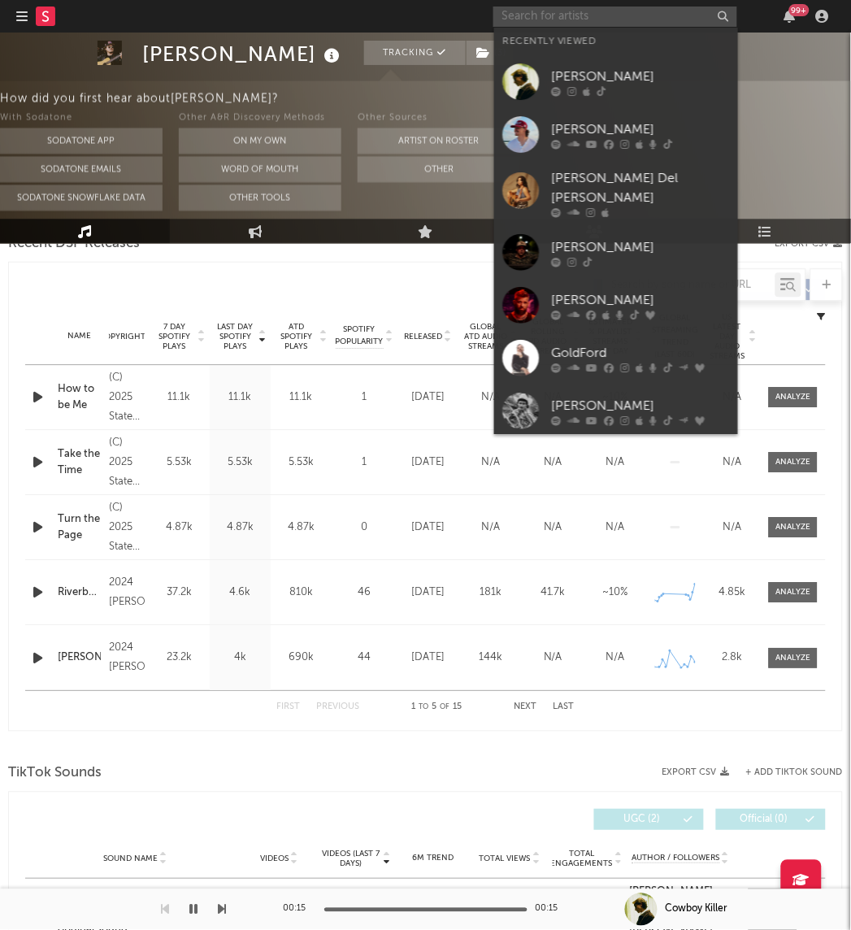
click at [660, 17] on input "text" at bounding box center [615, 17] width 244 height 20
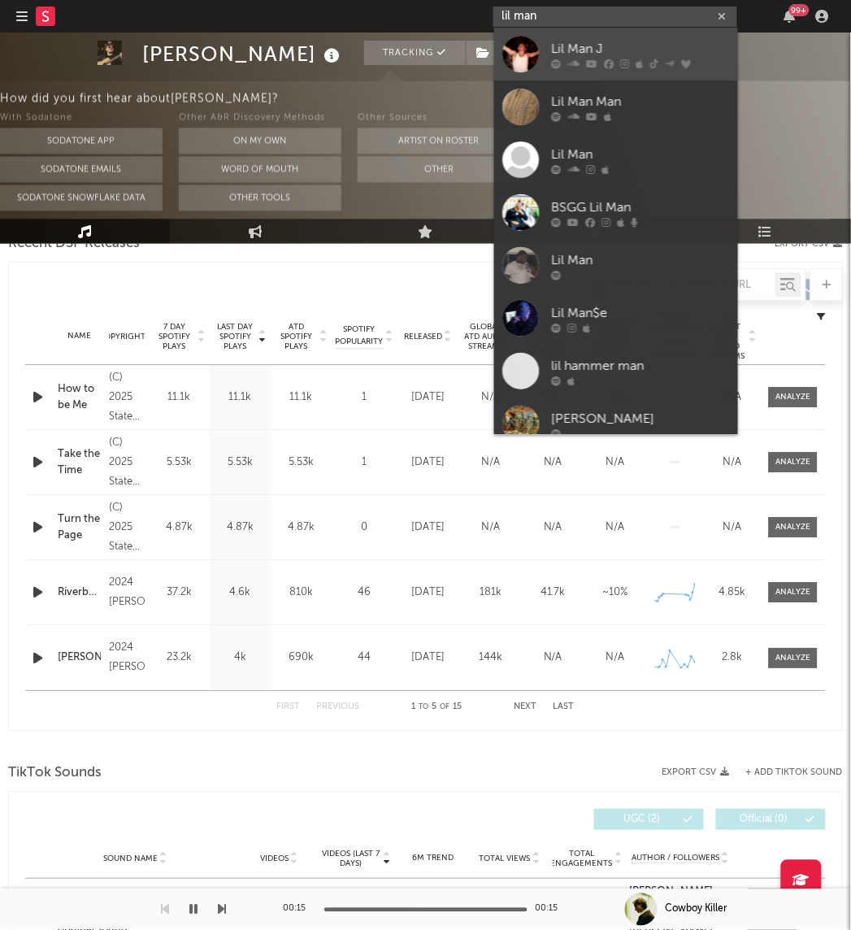
type input "lil man"
drag, startPoint x: 534, startPoint y: 50, endPoint x: 864, endPoint y: 163, distance: 348.8
click at [534, 50] on div at bounding box center [520, 54] width 37 height 37
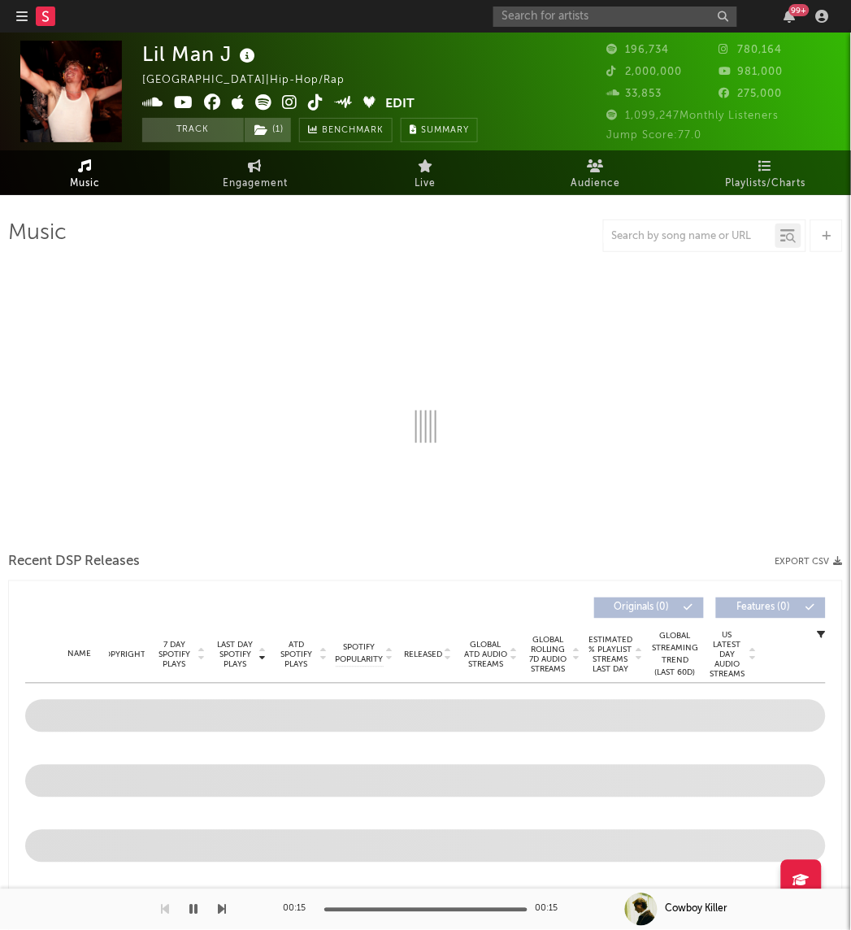
select select "6m"
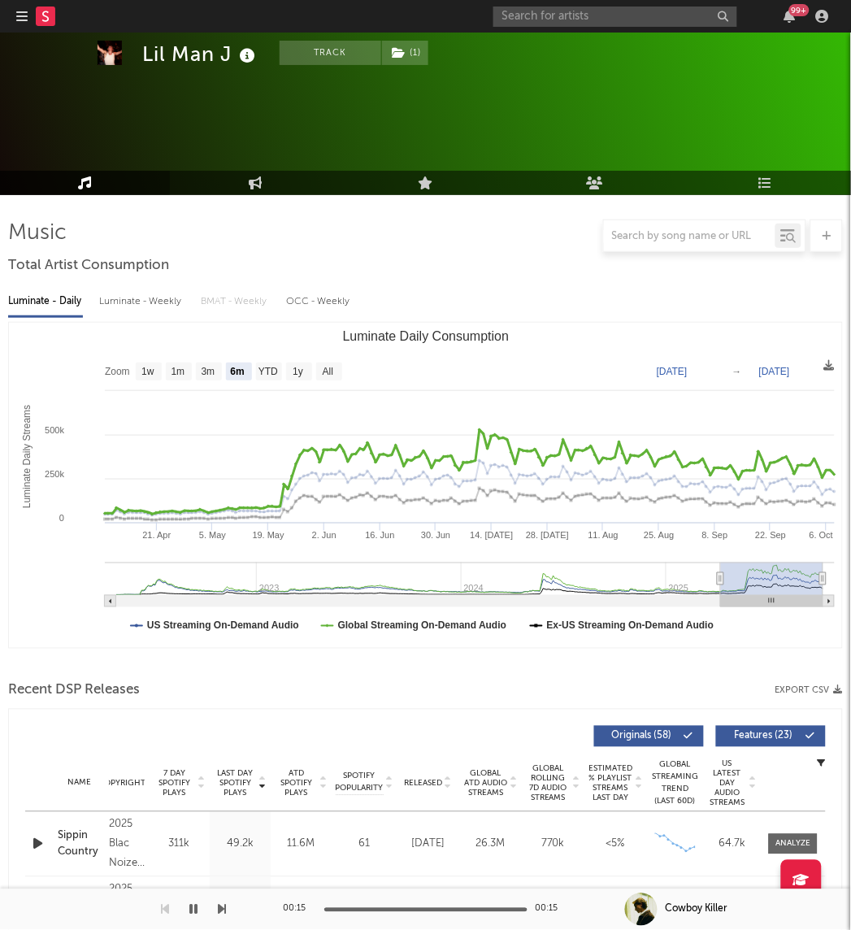
scroll to position [320, 0]
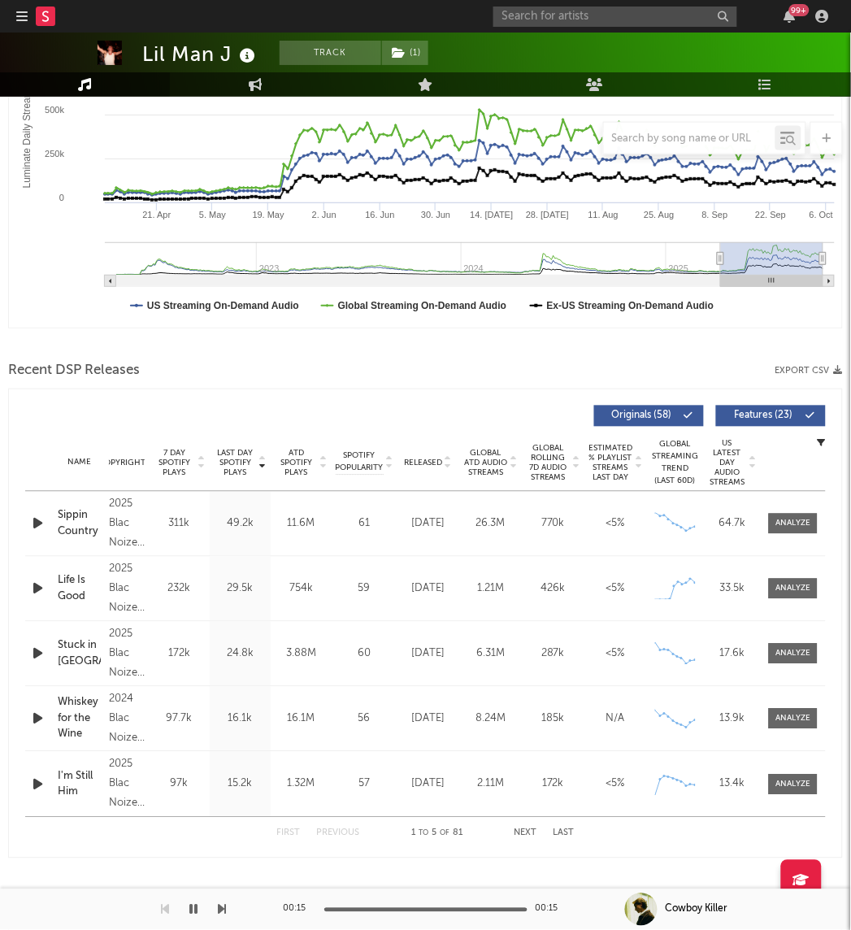
click at [191, 466] on span "7 Day Spotify Plays" at bounding box center [174, 463] width 43 height 29
click at [554, 455] on span "Global Rolling 7D Audio Streams" at bounding box center [548, 463] width 45 height 39
click at [593, 12] on input "text" at bounding box center [615, 17] width 244 height 20
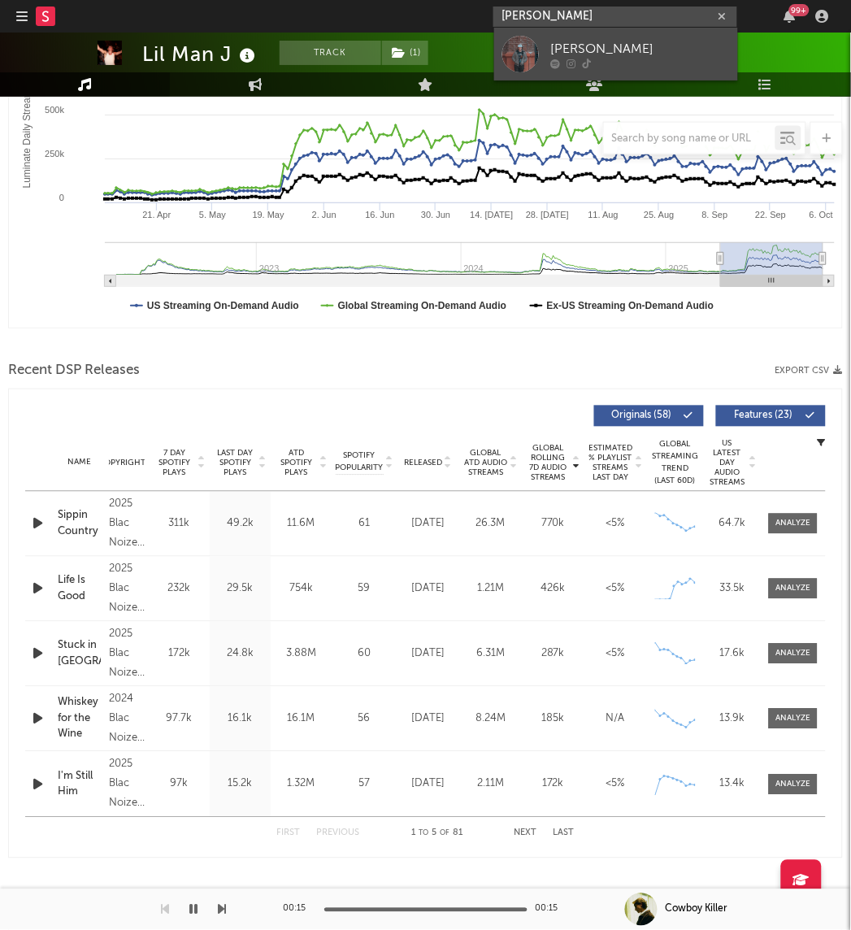
type input "[PERSON_NAME]"
click at [525, 44] on div at bounding box center [520, 54] width 37 height 37
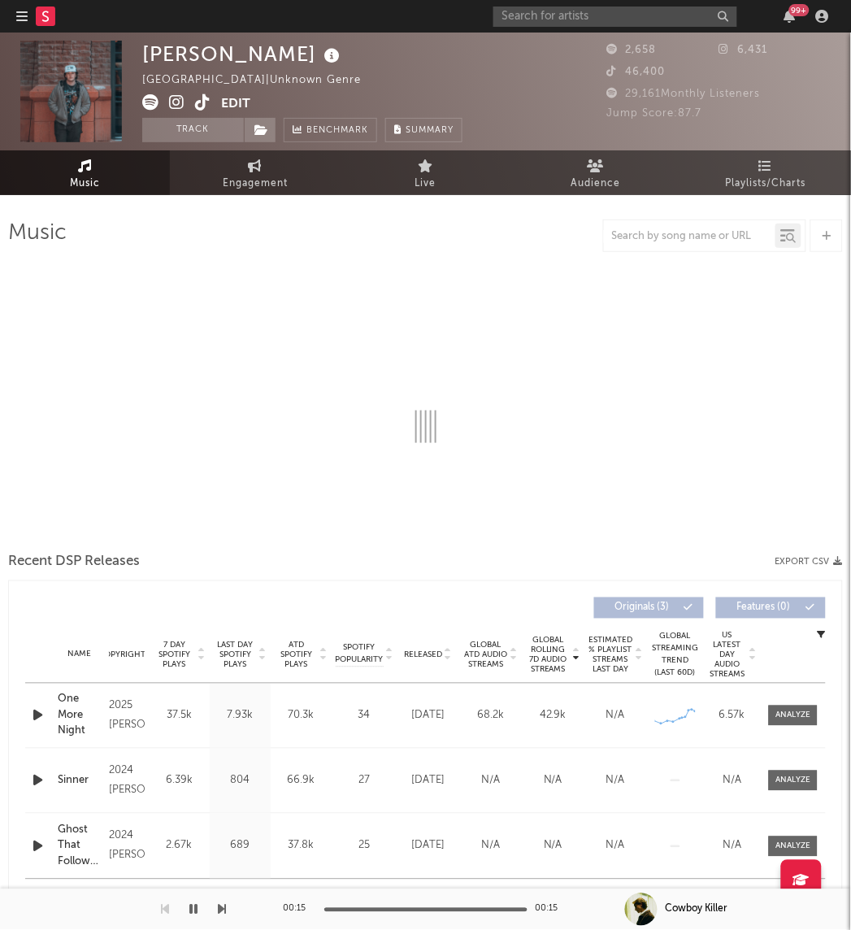
select select "1w"
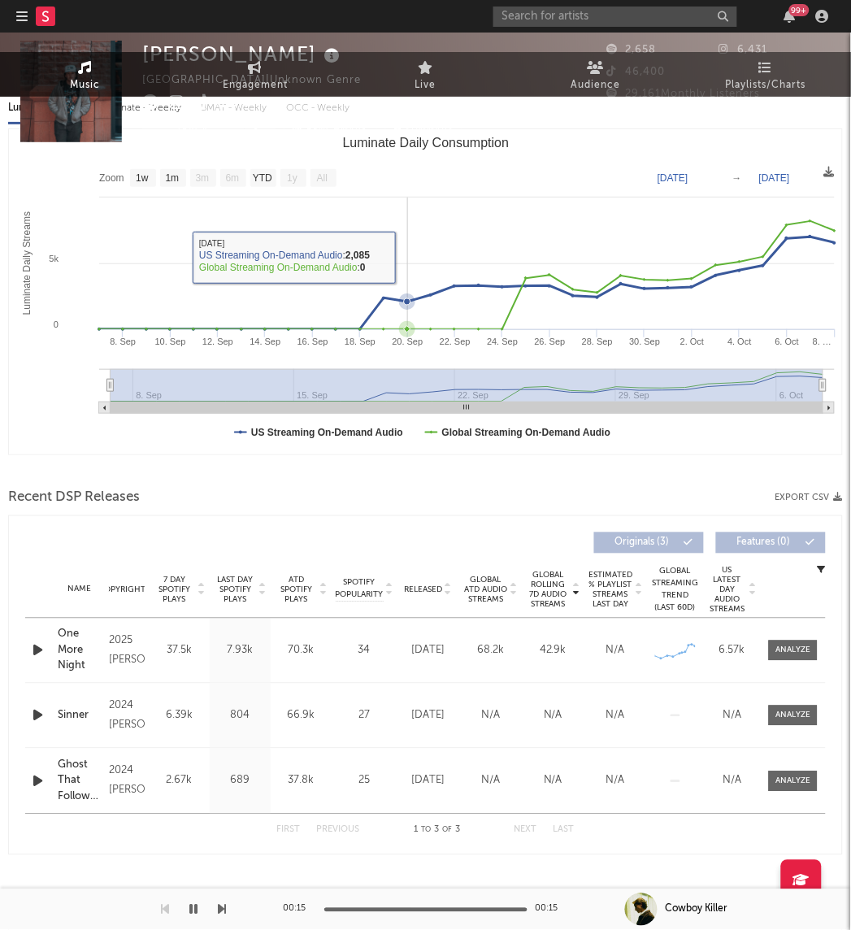
scroll to position [198, 0]
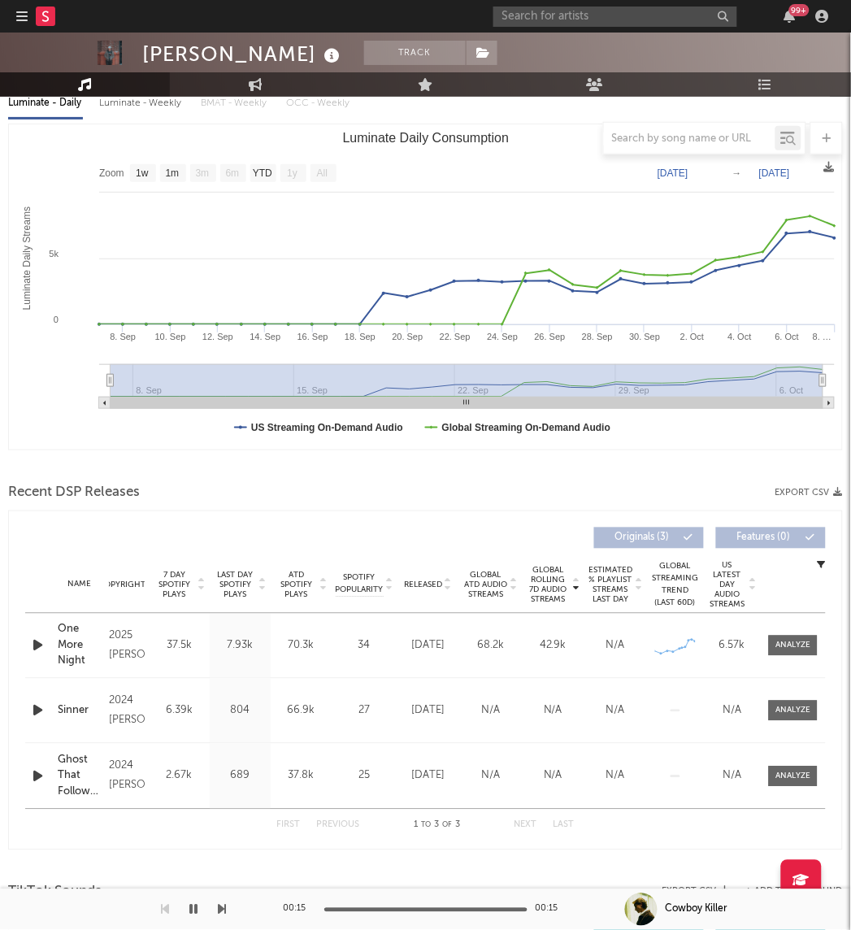
click at [234, 582] on span "Last Day Spotify Plays" at bounding box center [235, 585] width 43 height 29
click at [596, 20] on input "text" at bounding box center [615, 17] width 244 height 20
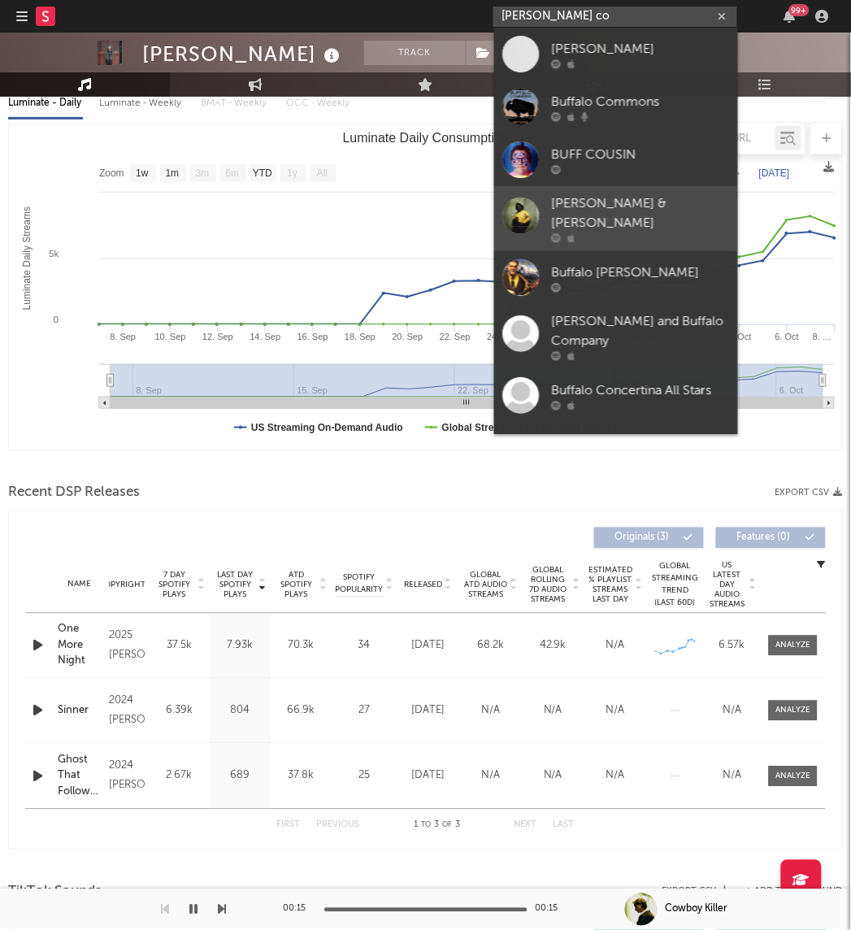
scroll to position [52, 0]
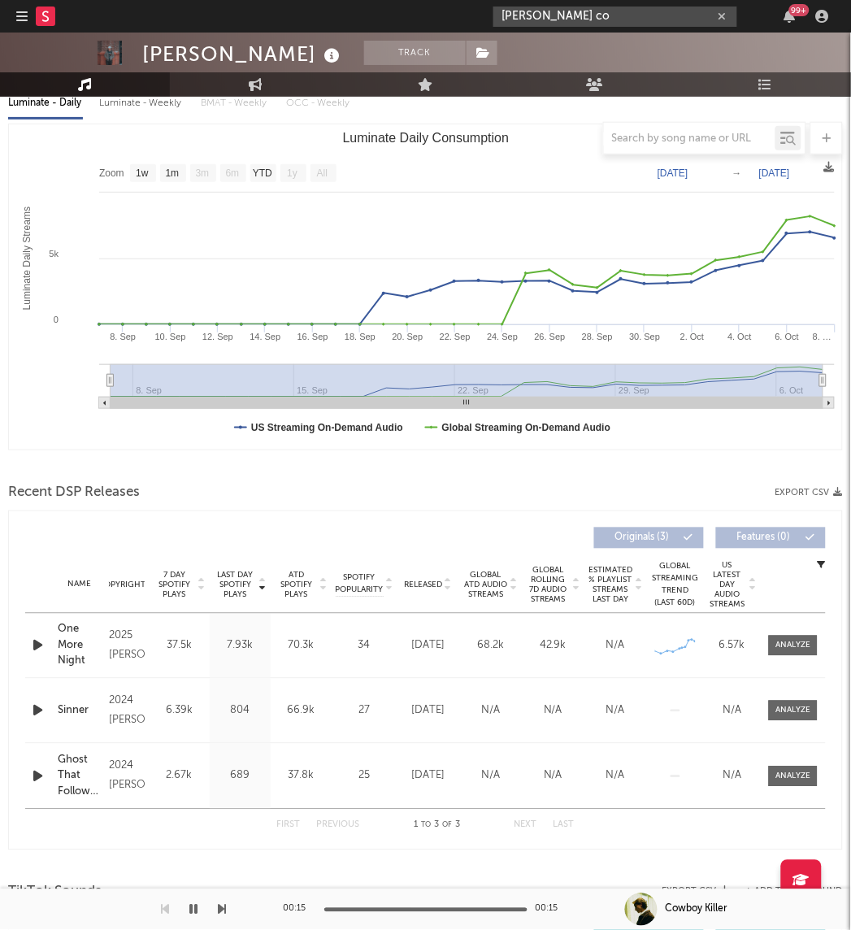
click at [549, 24] on input "[PERSON_NAME] co" at bounding box center [615, 17] width 244 height 20
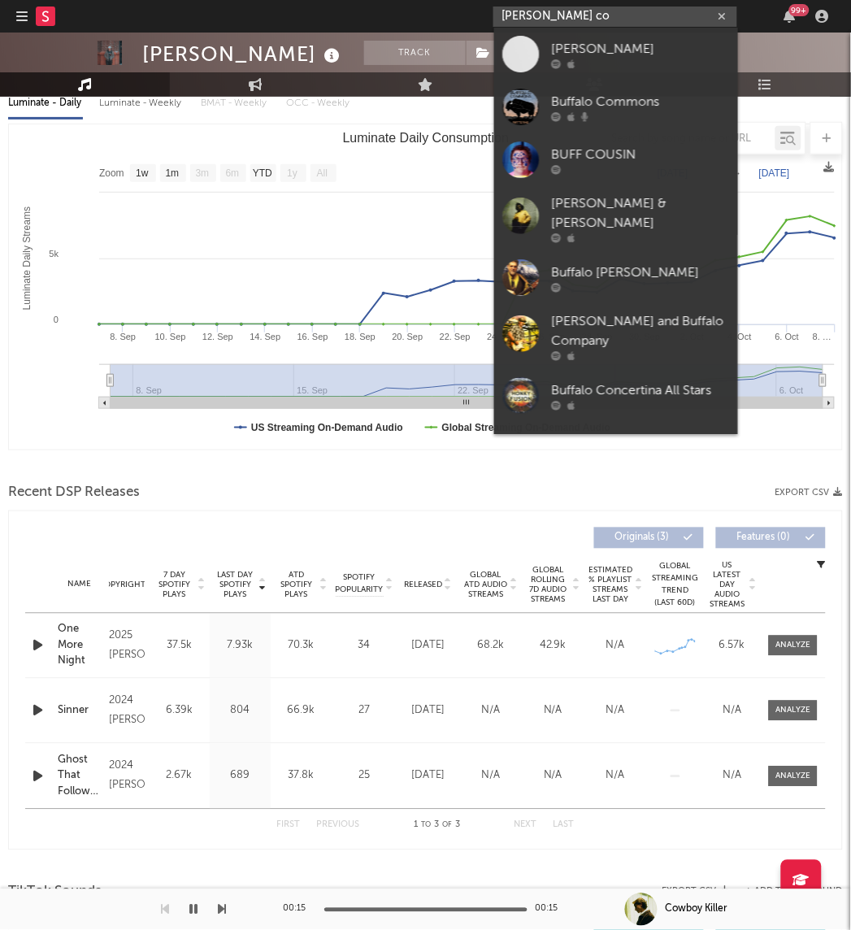
drag, startPoint x: 550, startPoint y: 18, endPoint x: 498, endPoint y: 22, distance: 51.4
click at [498, 22] on input "[PERSON_NAME] co" at bounding box center [615, 17] width 244 height 20
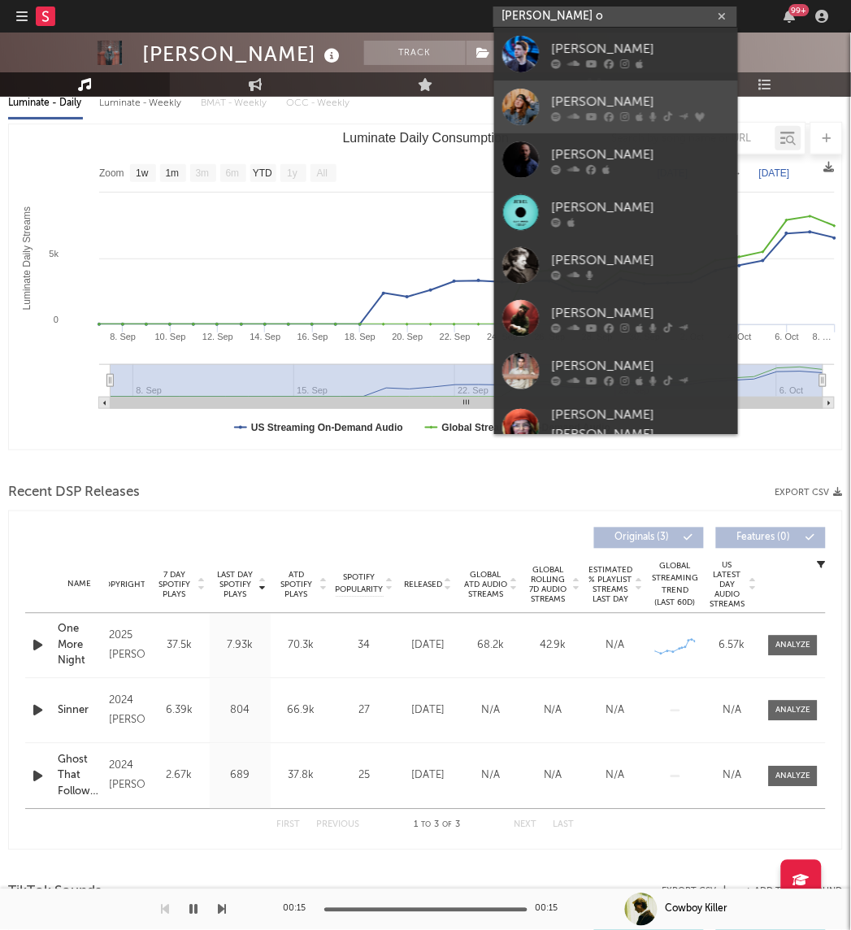
type input "[PERSON_NAME] o"
click at [519, 106] on div at bounding box center [520, 107] width 37 height 37
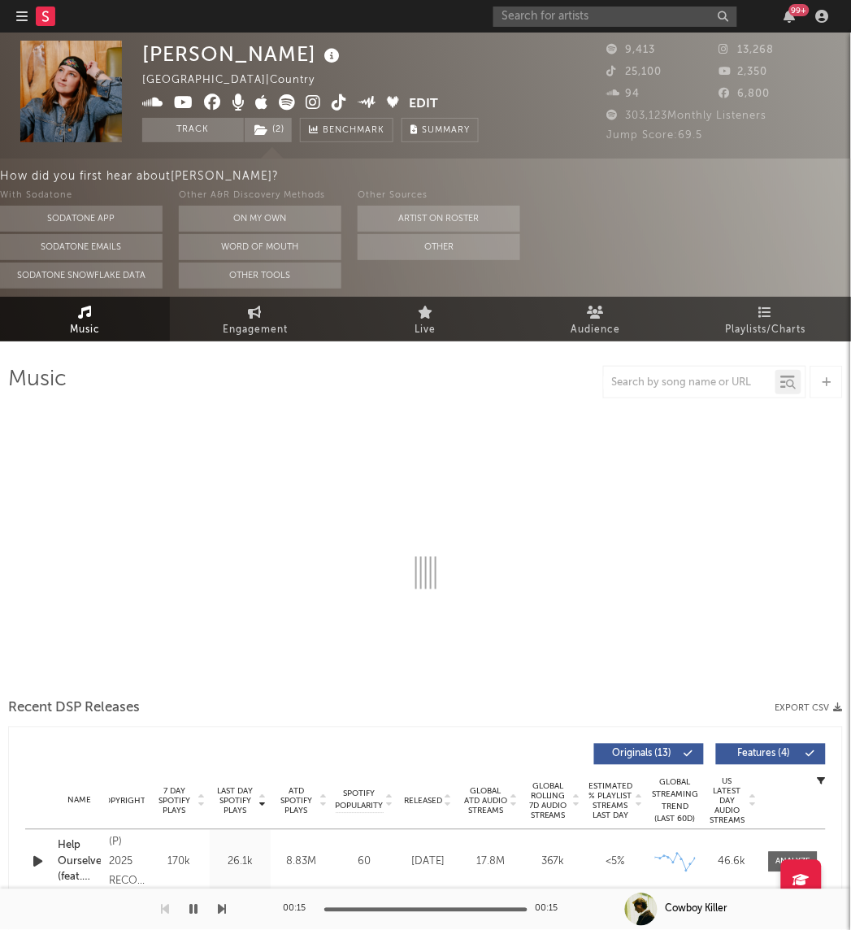
select select "6m"
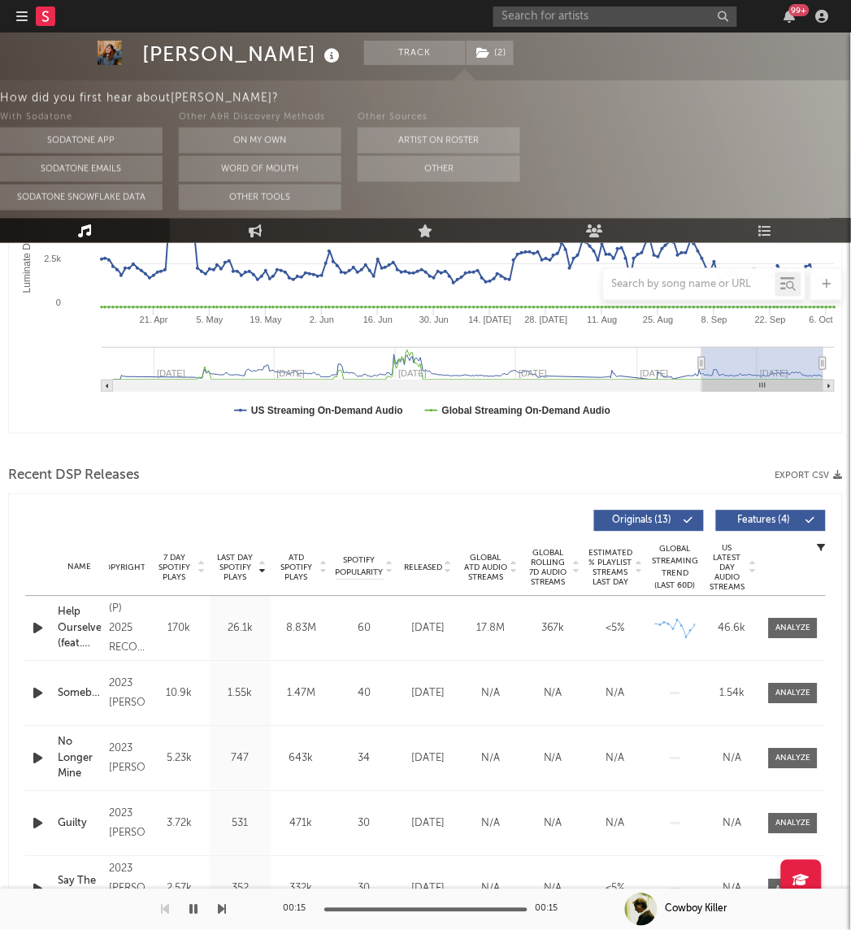
scroll to position [368, 0]
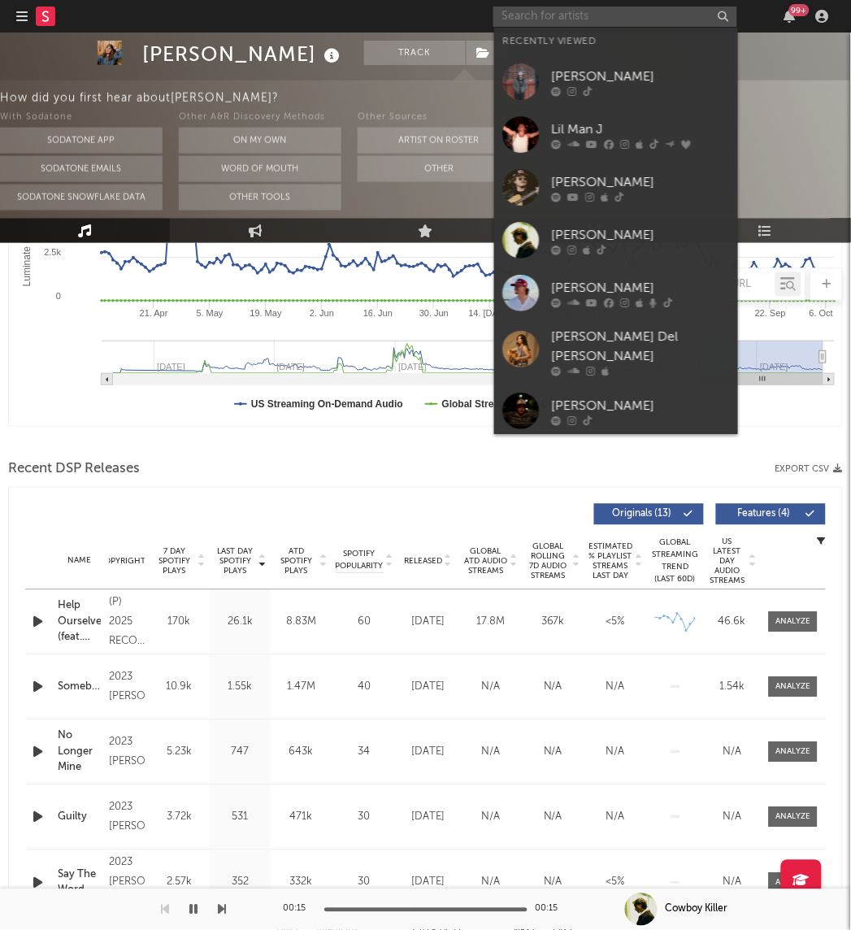
click at [524, 9] on input "text" at bounding box center [615, 17] width 244 height 20
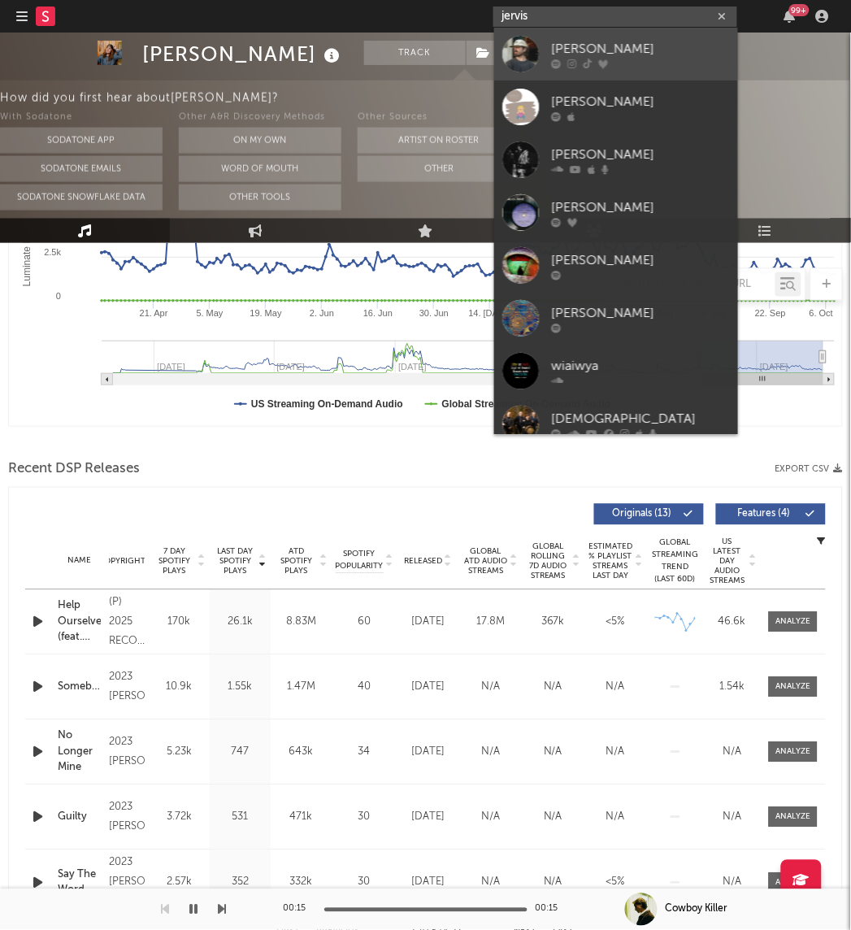
type input "jervis"
click at [523, 54] on div at bounding box center [520, 54] width 37 height 37
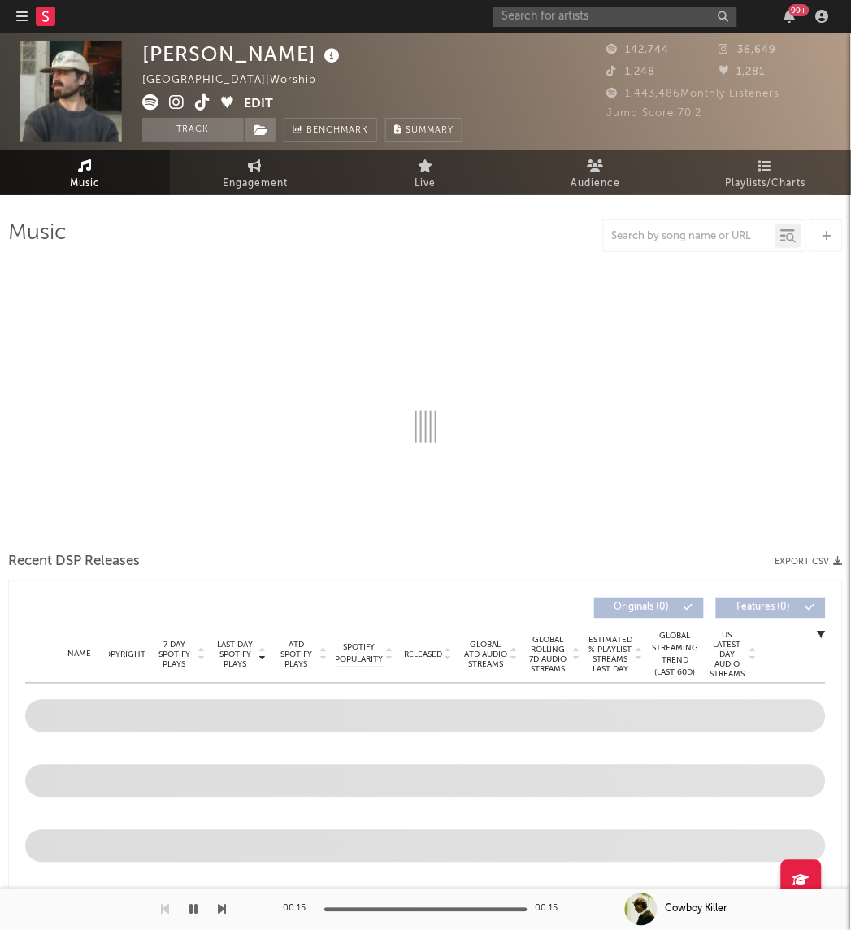
select select "6m"
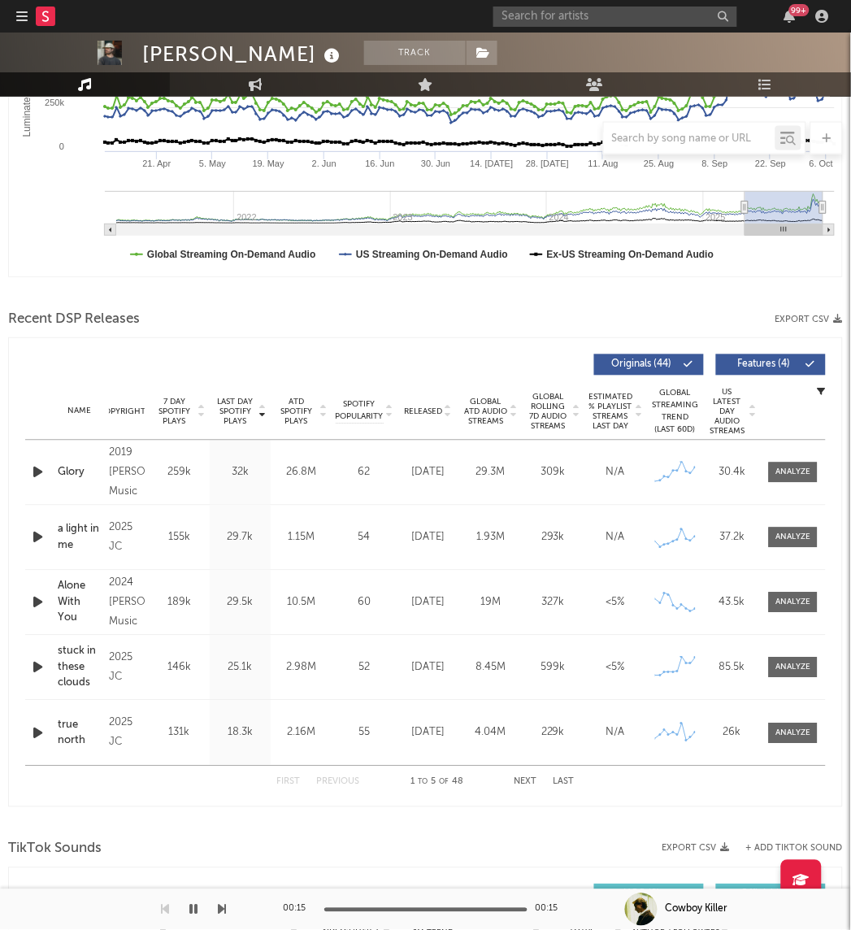
scroll to position [388, 0]
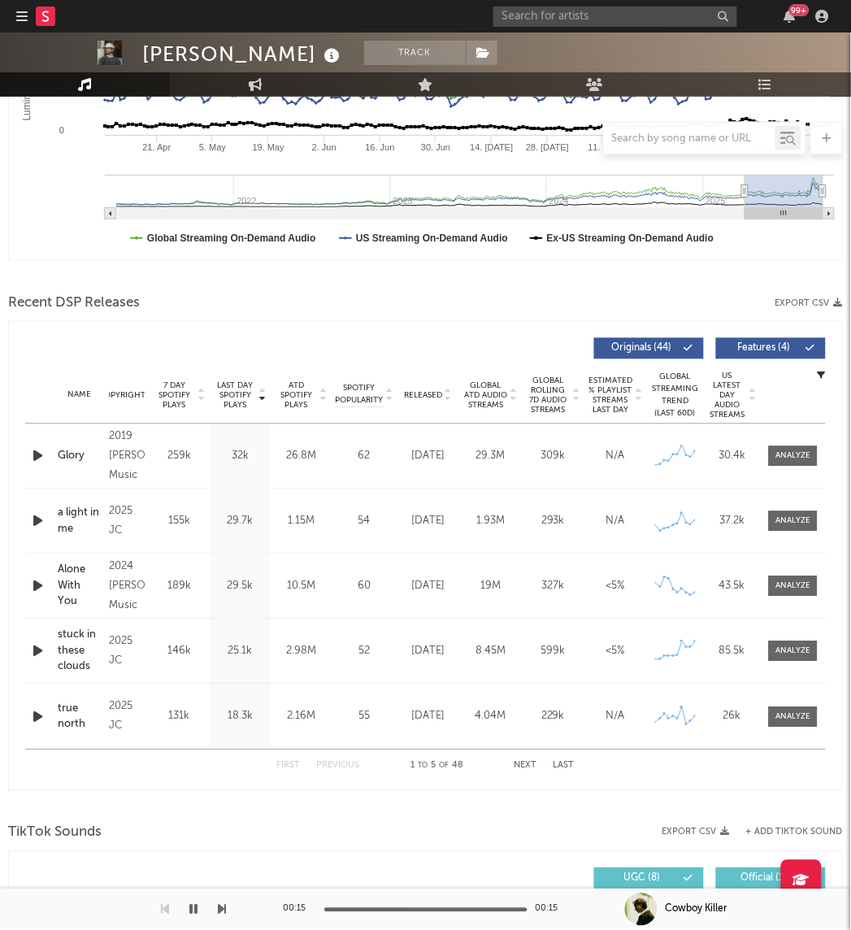
click at [173, 385] on span "7 Day Spotify Plays" at bounding box center [174, 395] width 43 height 29
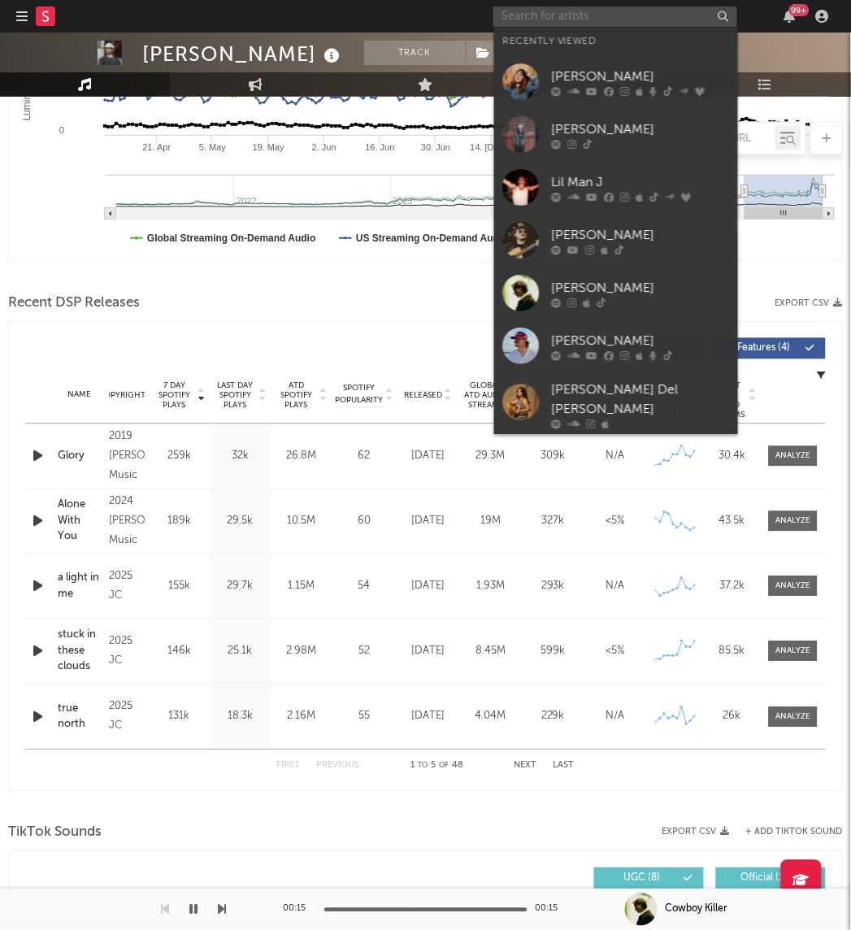
click at [551, 17] on input "text" at bounding box center [615, 17] width 244 height 20
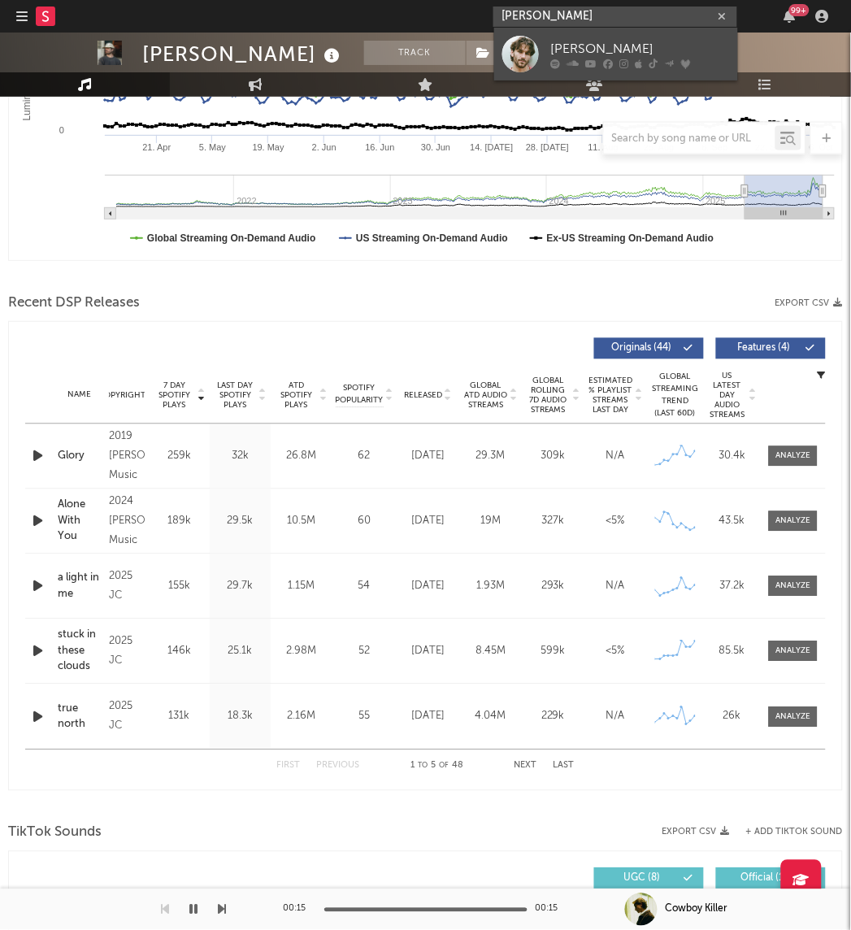
type input "[PERSON_NAME]"
click at [537, 67] on div at bounding box center [520, 54] width 37 height 37
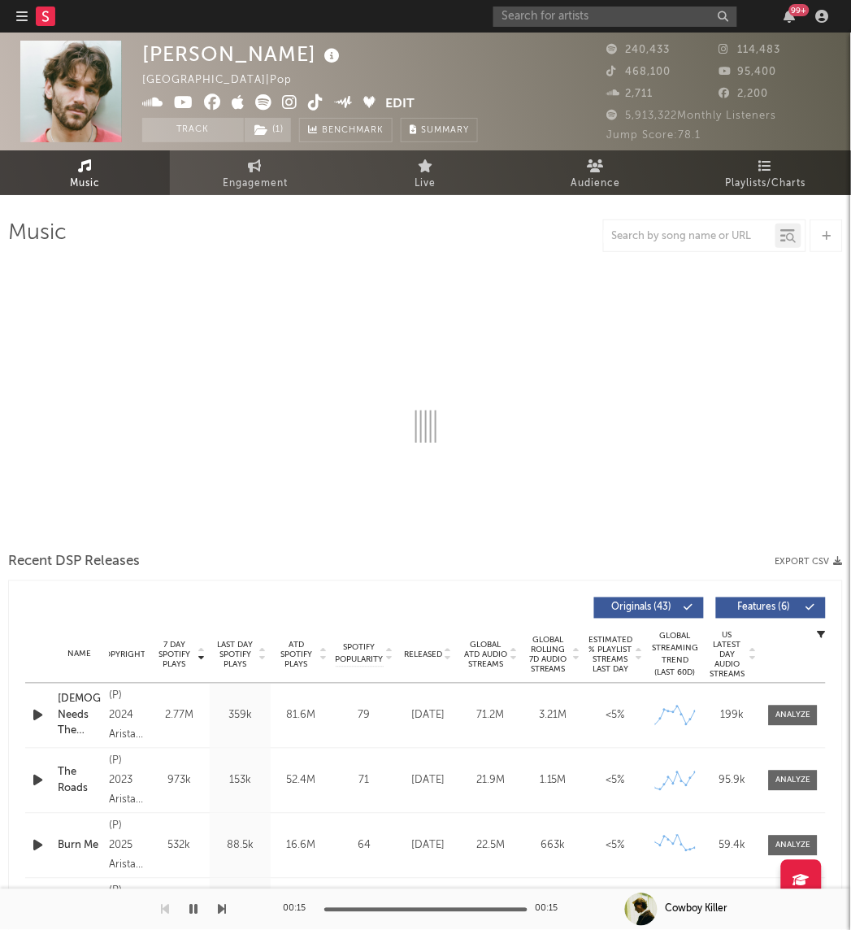
select select "6m"
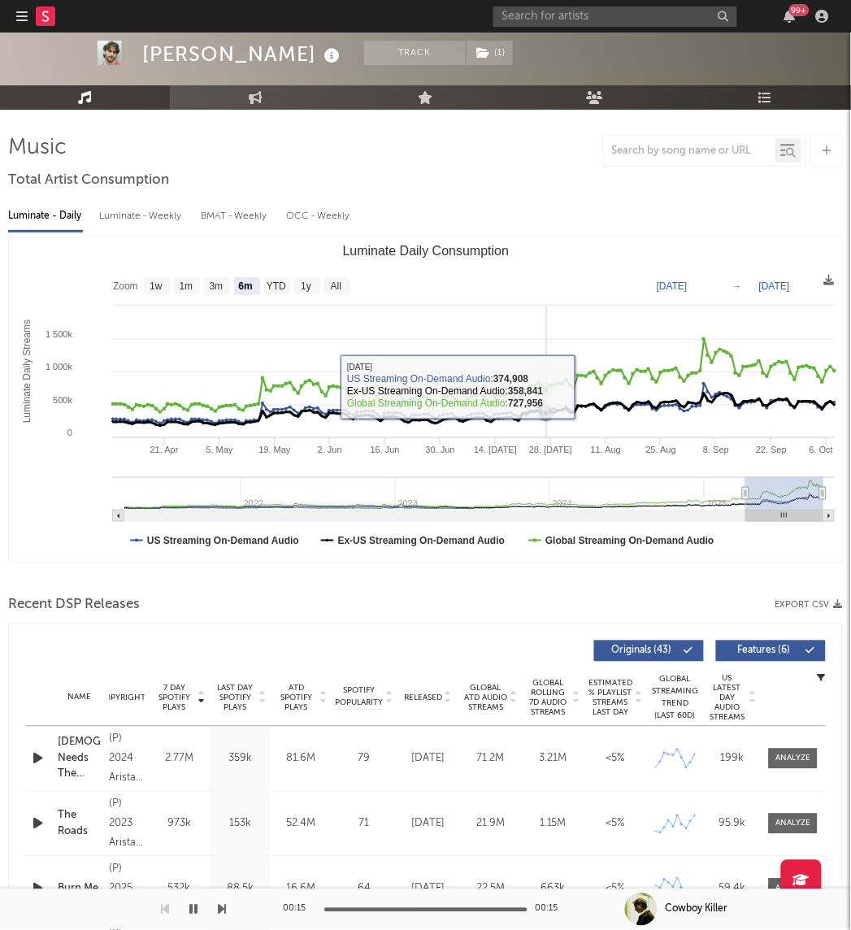
scroll to position [285, 0]
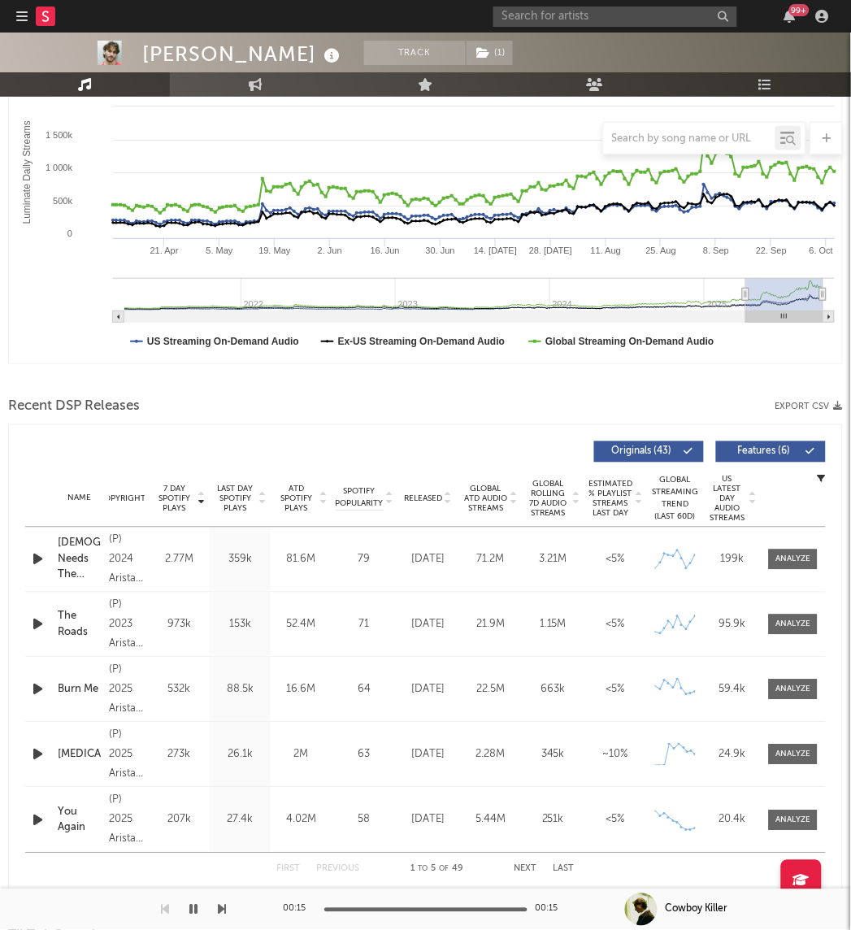
click at [181, 491] on span "7 Day Spotify Plays" at bounding box center [174, 498] width 43 height 29
click at [556, 505] on span "Global Rolling 7D Audio Streams" at bounding box center [548, 499] width 45 height 39
